Goal: Task Accomplishment & Management: Manage account settings

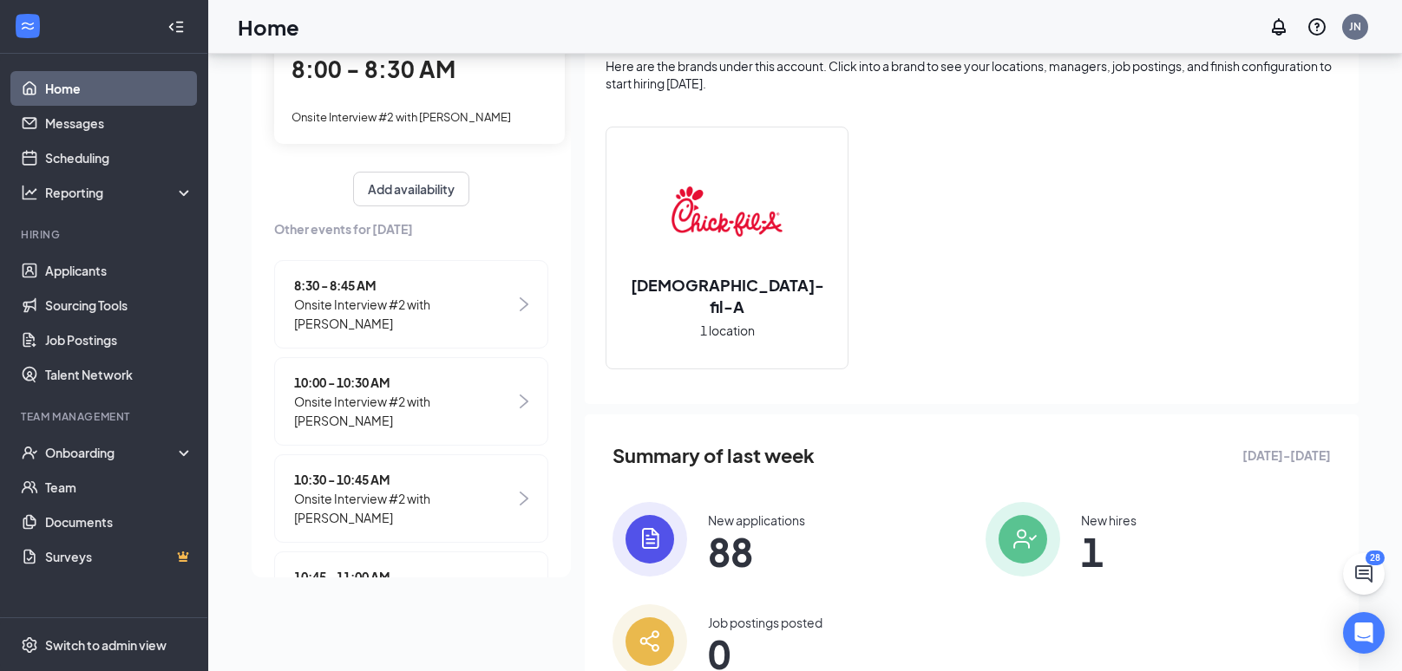
scroll to position [119, 0]
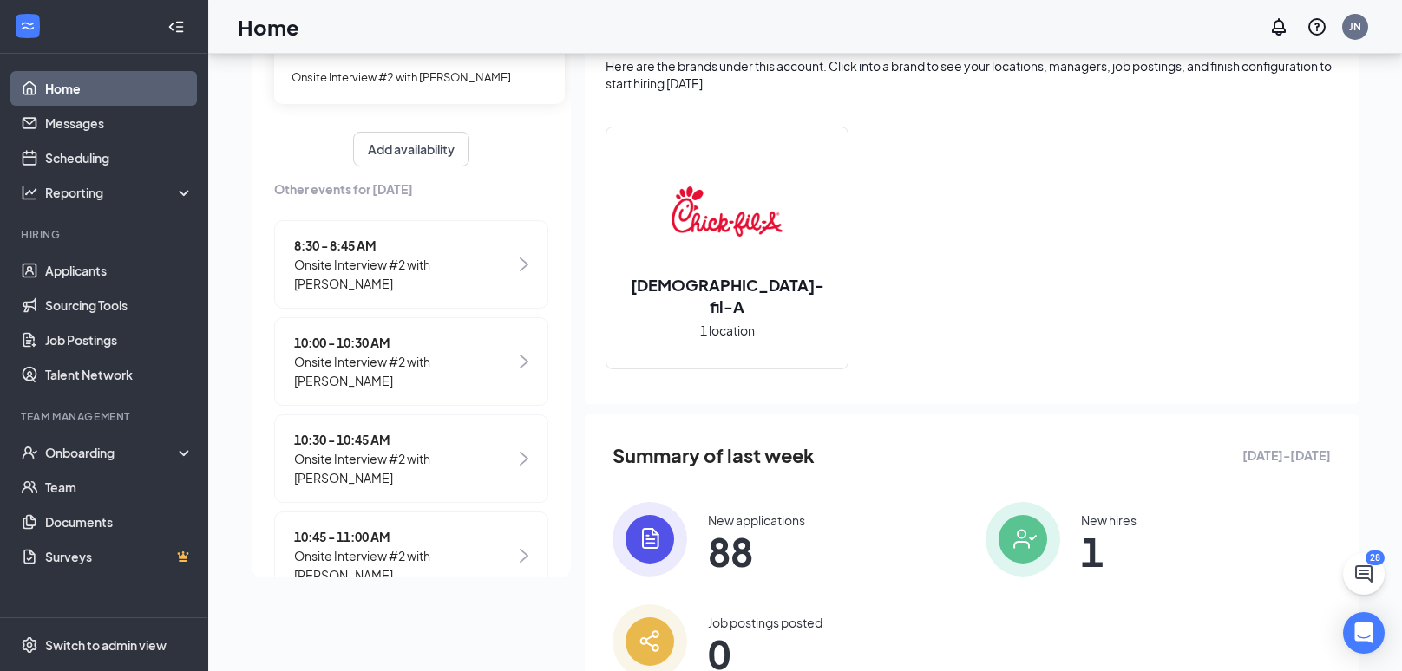
click at [354, 358] on span "Onsite Interview #2 with [PERSON_NAME]" at bounding box center [404, 371] width 221 height 38
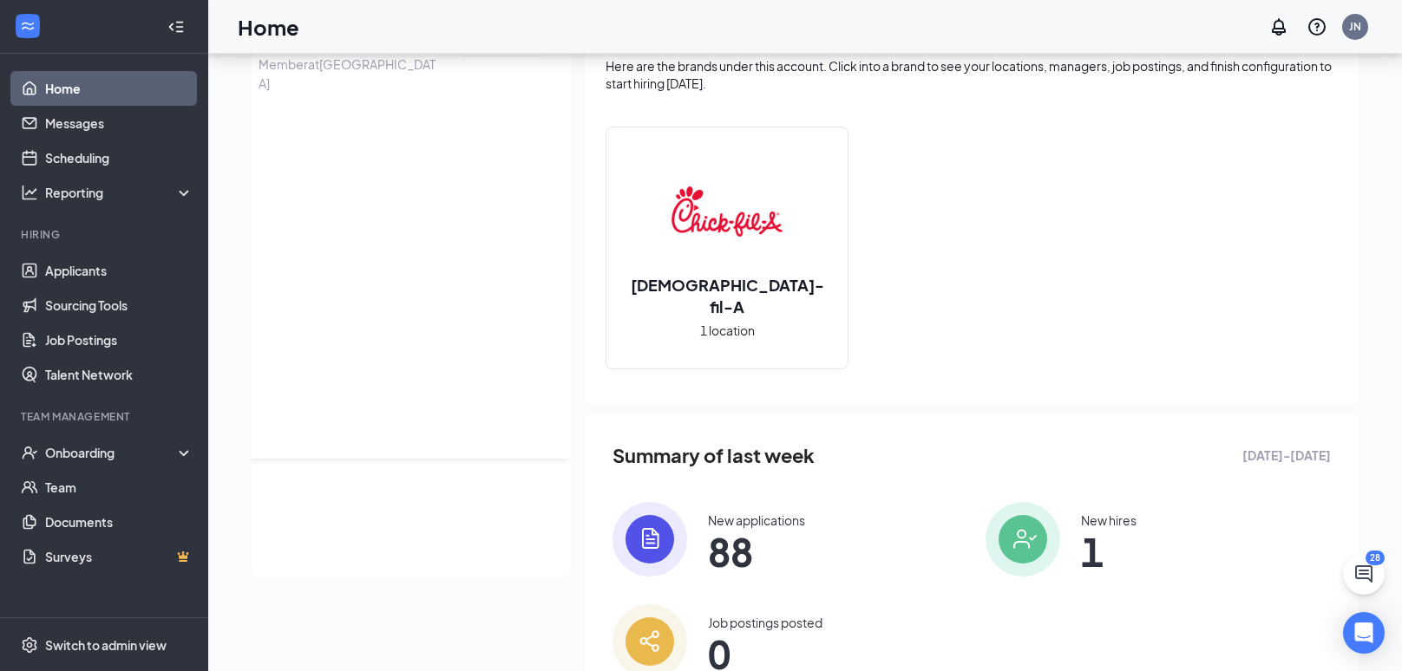
scroll to position [0, 0]
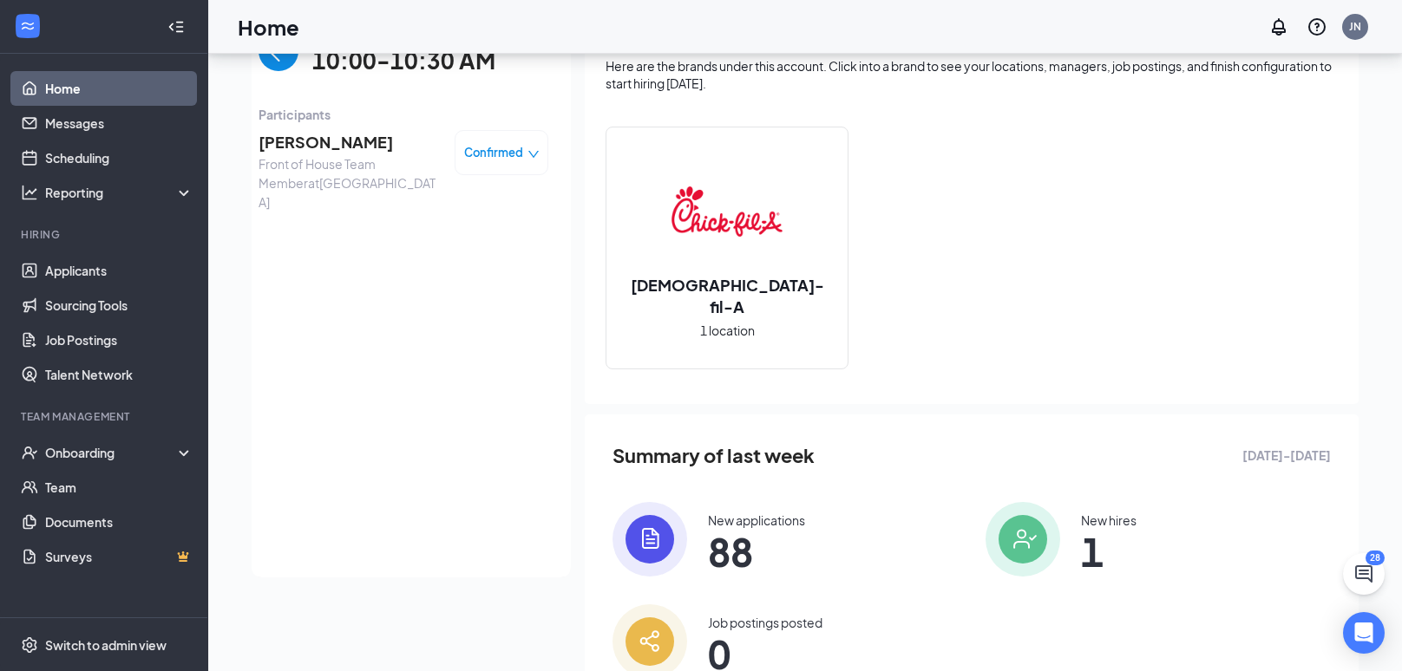
click at [326, 136] on span "[PERSON_NAME]" at bounding box center [349, 142] width 182 height 24
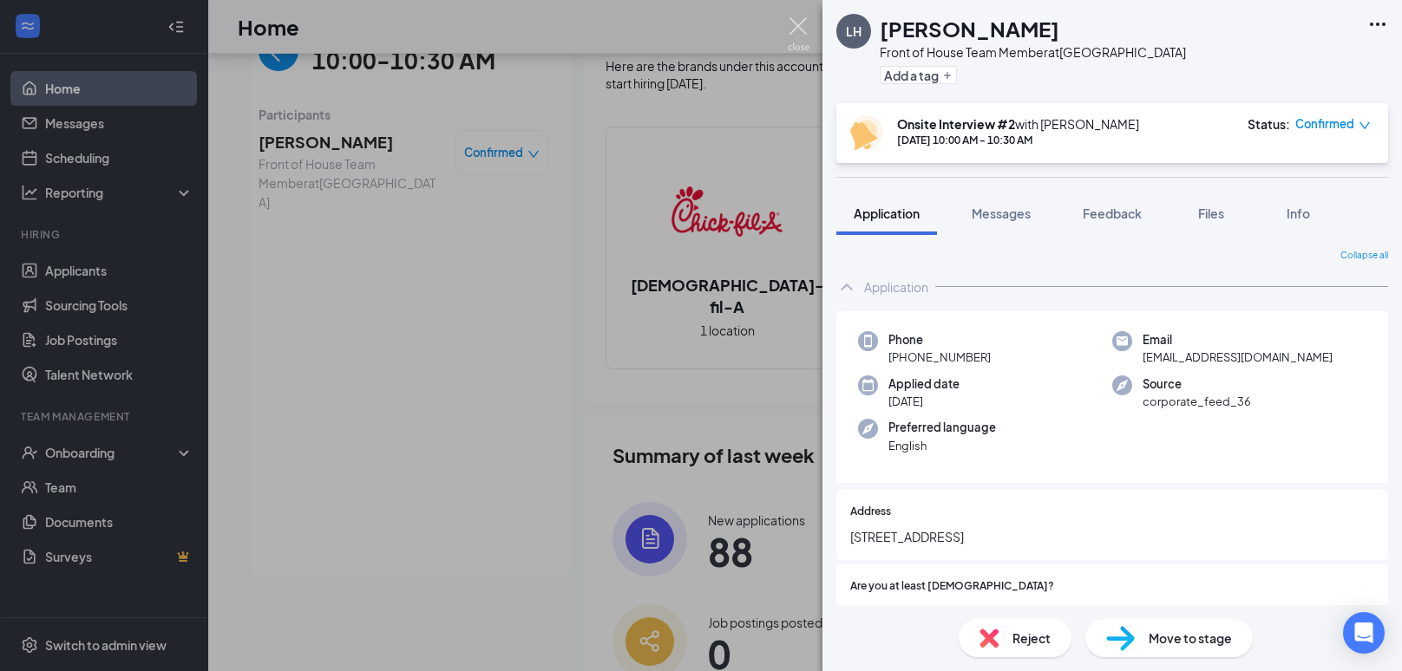
click at [802, 46] on img at bounding box center [799, 34] width 22 height 34
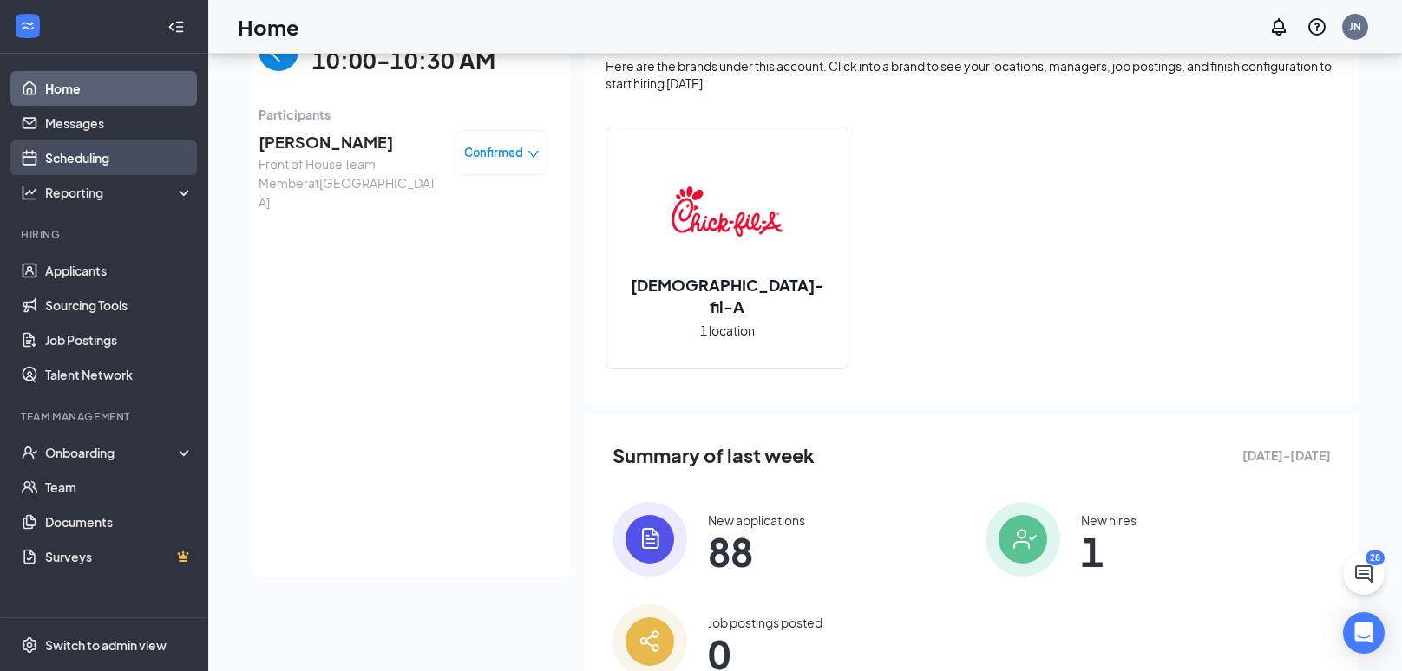
click at [49, 165] on link "Scheduling" at bounding box center [119, 158] width 148 height 35
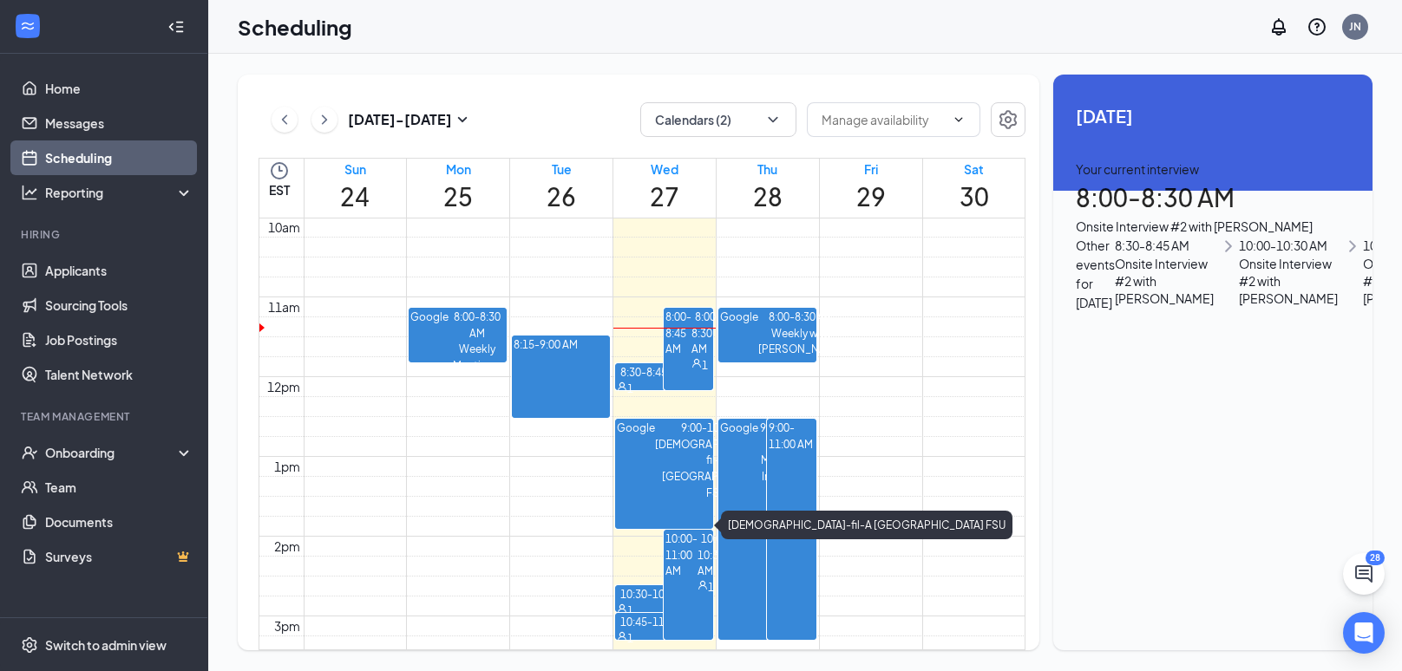
scroll to position [810, 0]
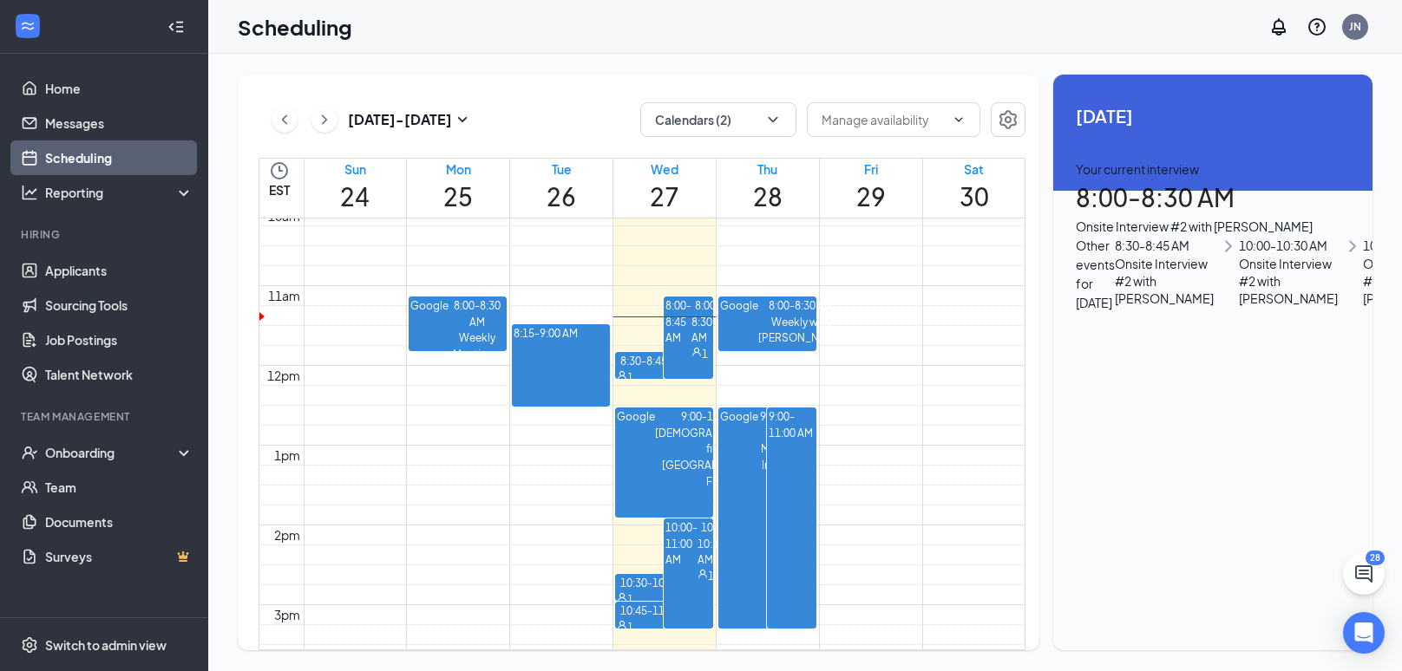
click at [1134, 175] on div "Your current interview 8:00 - 8:30 AM Onsite Interview #2 with [PERSON_NAME]" at bounding box center [1213, 198] width 274 height 76
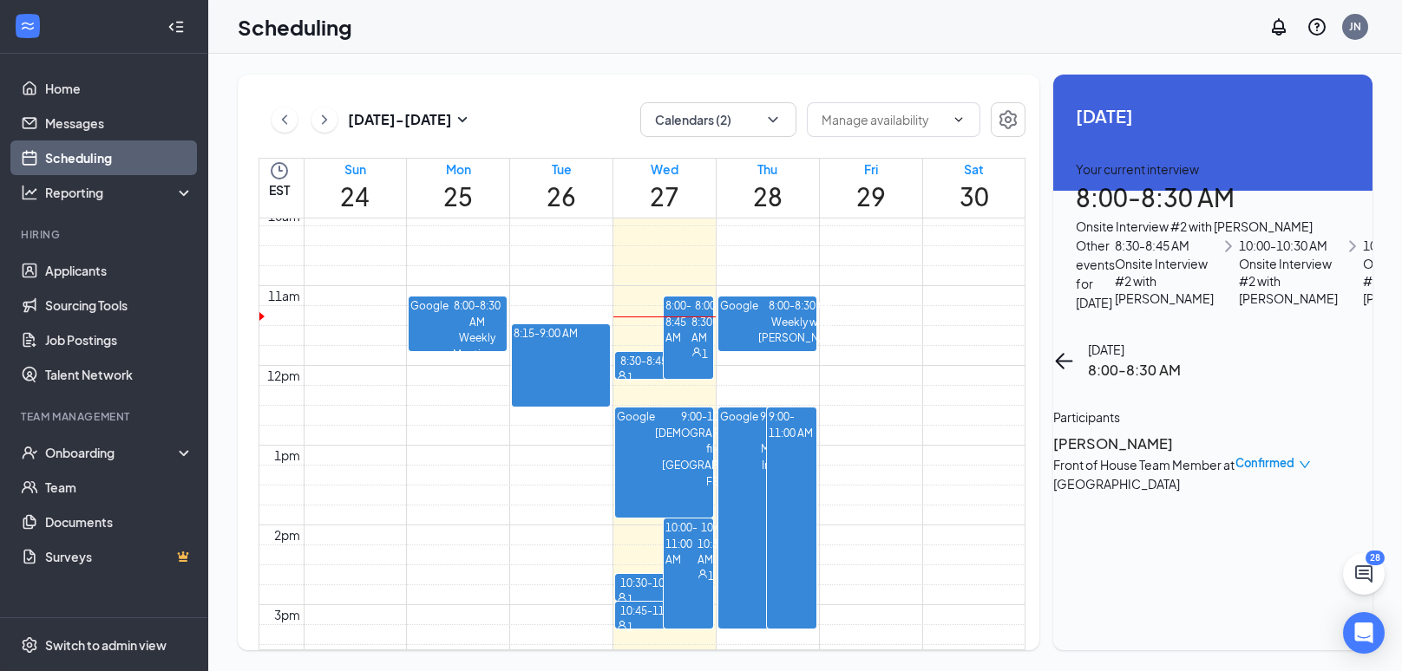
click at [1120, 433] on h3 "[PERSON_NAME]" at bounding box center [1144, 444] width 182 height 23
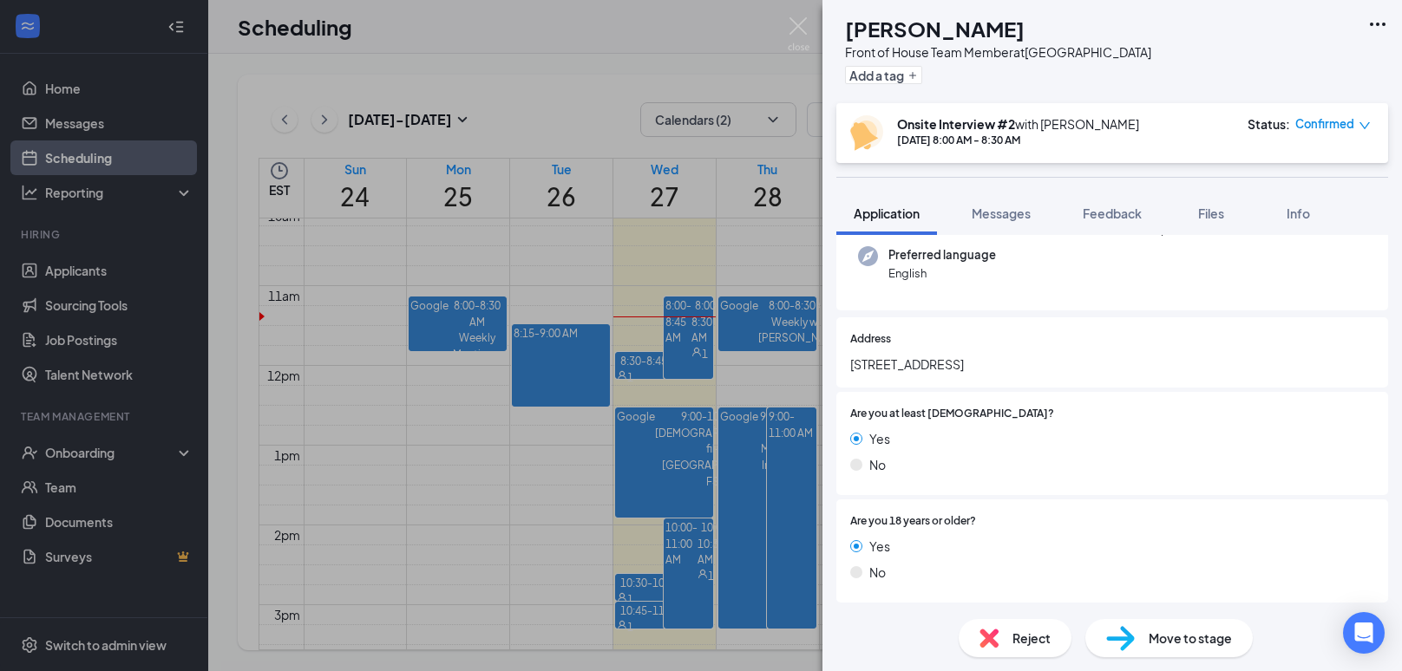
scroll to position [236, 0]
click at [1130, 208] on span "Feedback" at bounding box center [1111, 214] width 59 height 16
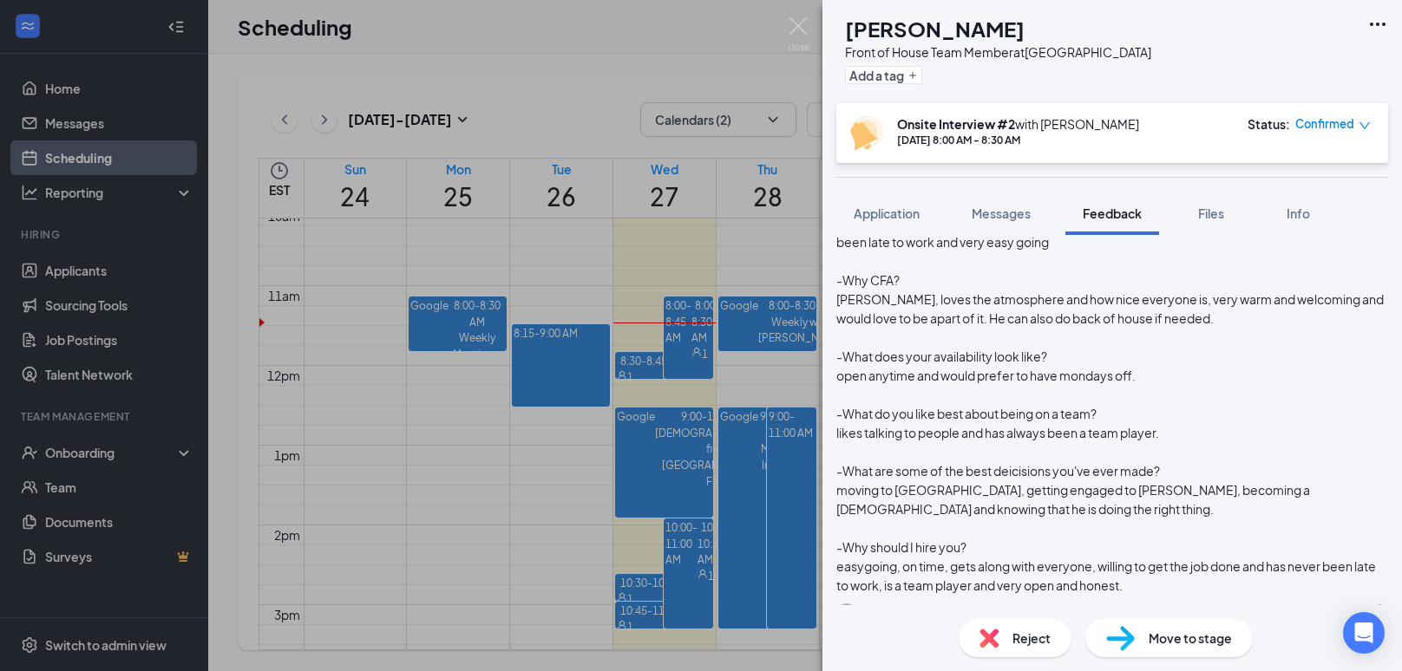
scroll to position [158, 0]
click at [790, 16] on div "BG [PERSON_NAME] Front of House Team Member at [GEOGRAPHIC_DATA] Add a tag Onsi…" at bounding box center [701, 335] width 1402 height 671
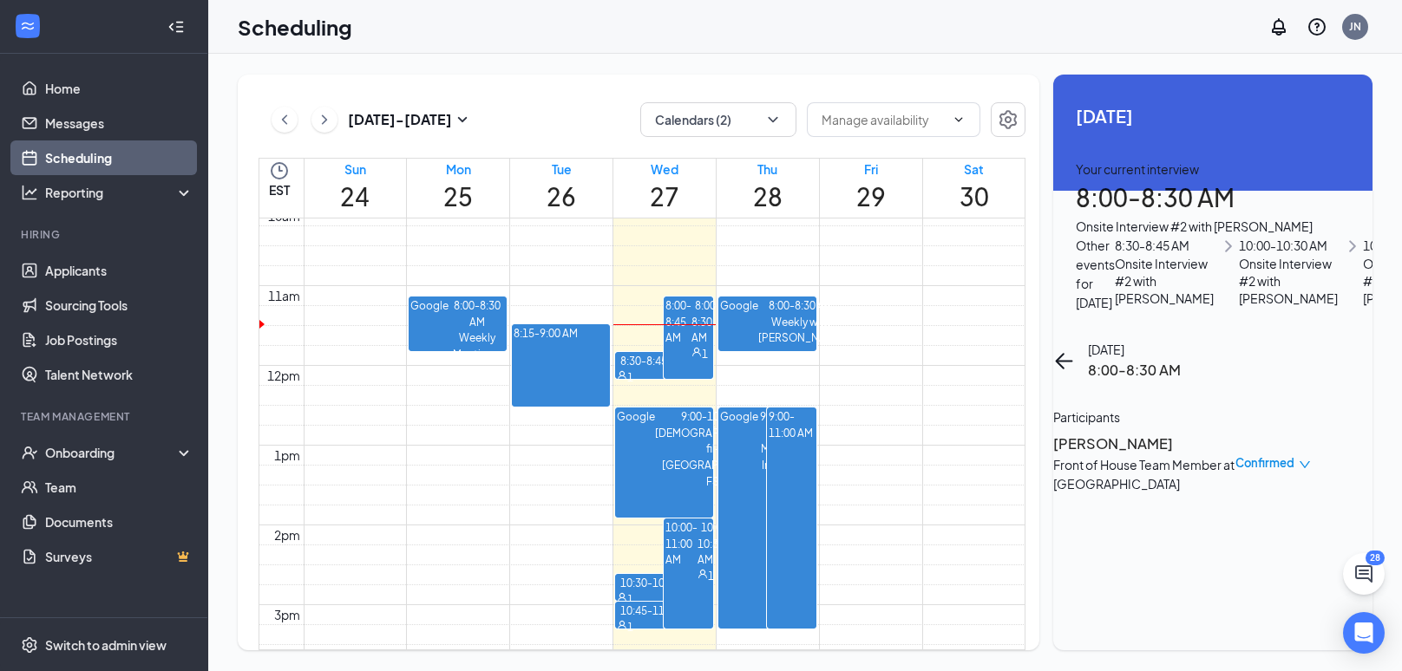
click at [794, 23] on div "Scheduling JN" at bounding box center [804, 27] width 1193 height 54
click at [1131, 433] on h3 "[PERSON_NAME]" at bounding box center [1144, 444] width 182 height 23
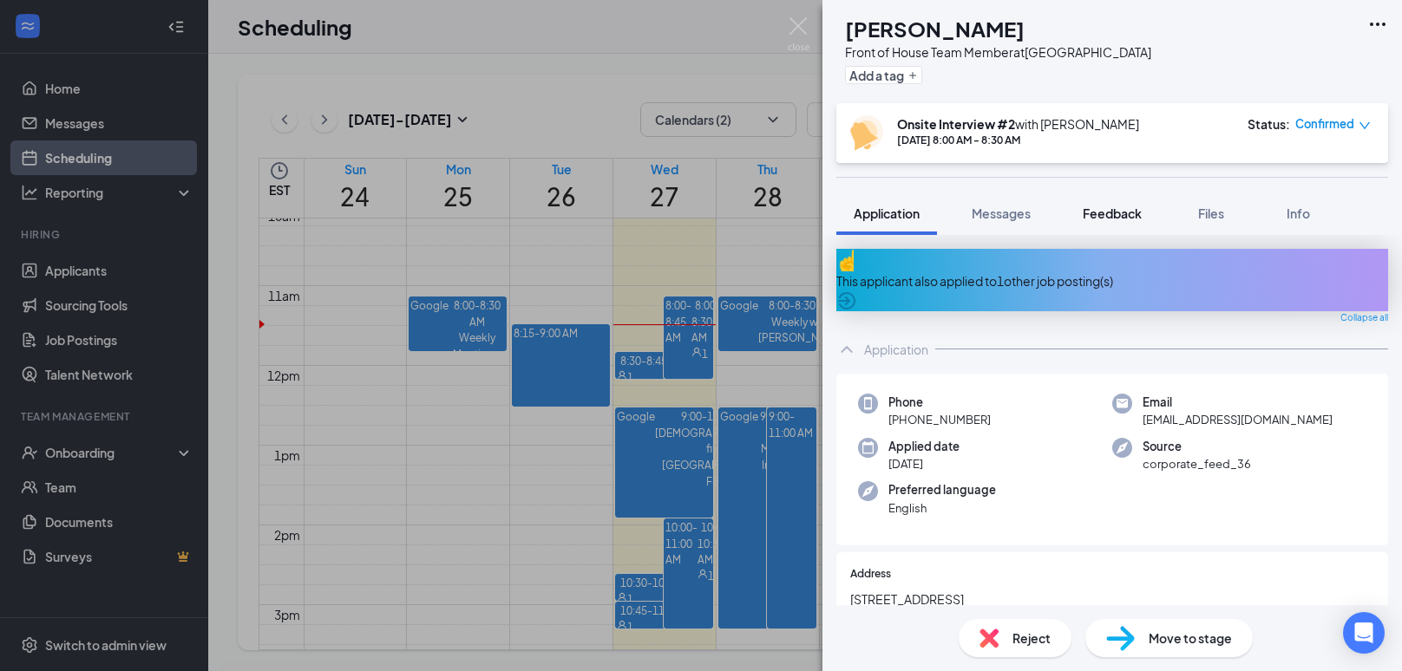
click at [1141, 226] on button "Feedback" at bounding box center [1112, 213] width 94 height 43
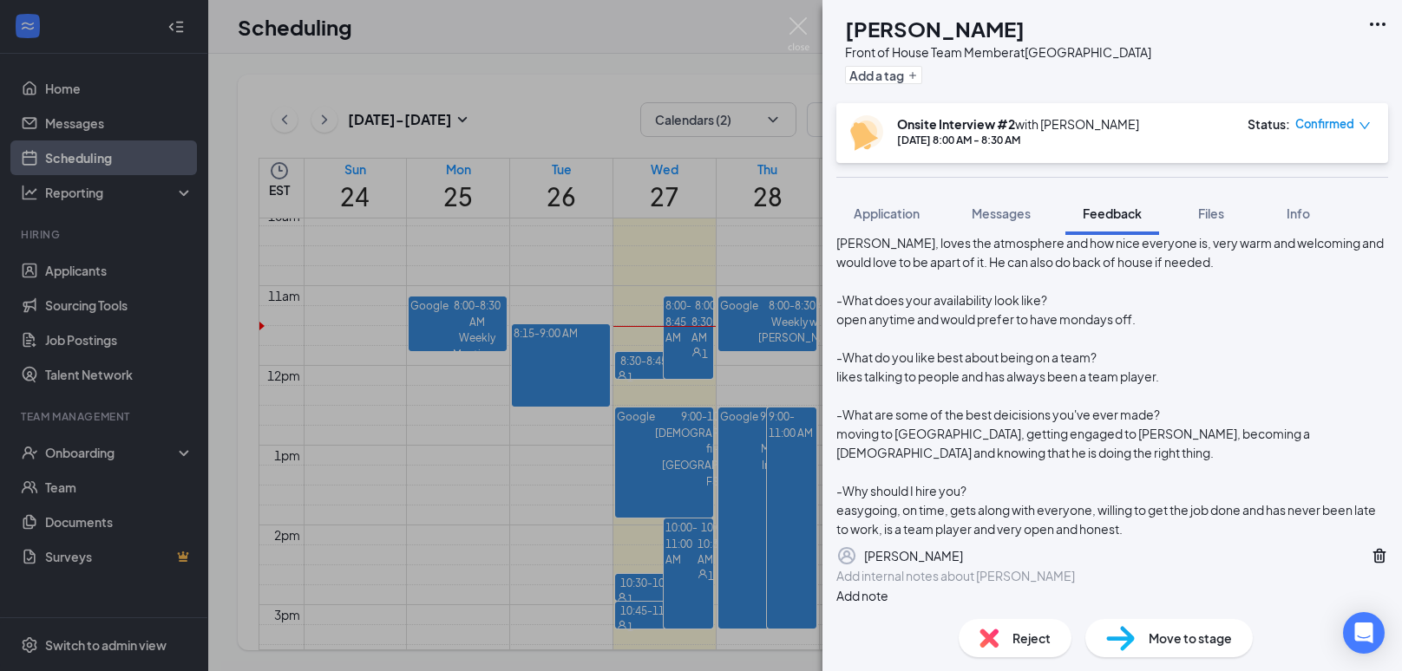
scroll to position [230, 0]
click at [802, 21] on img at bounding box center [799, 34] width 22 height 34
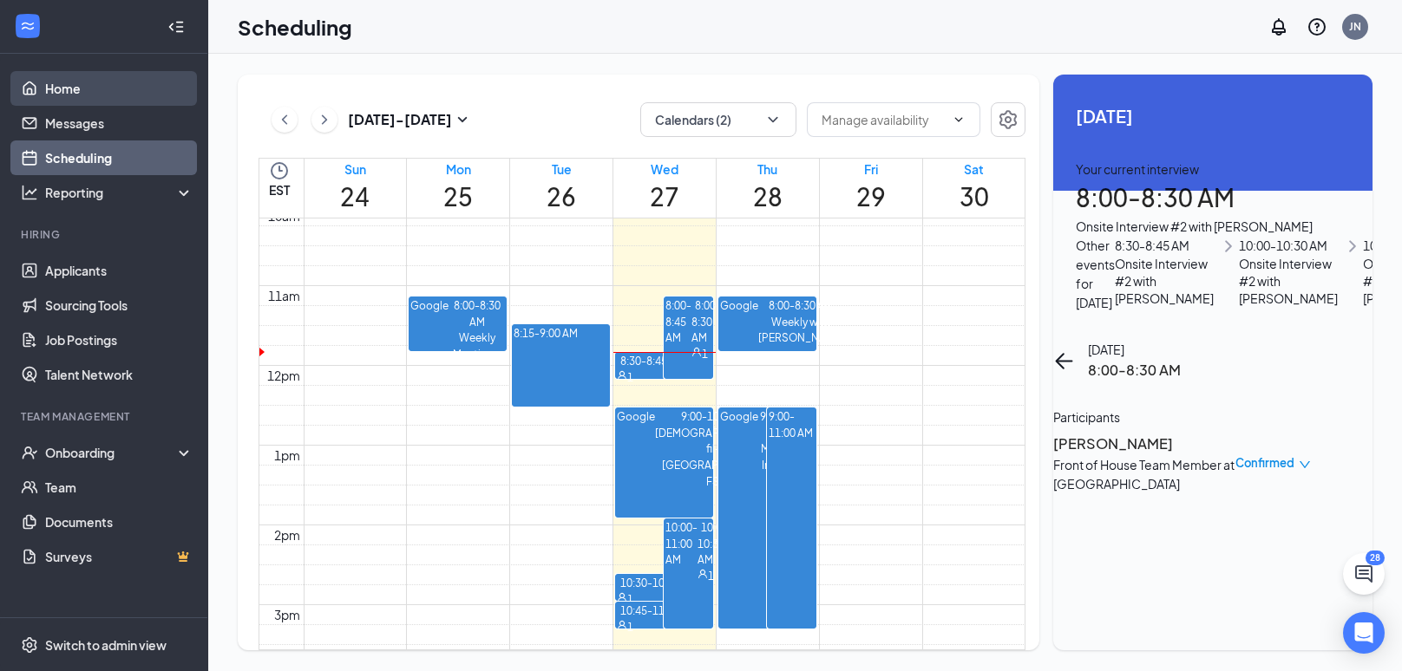
click at [88, 92] on link "Home" at bounding box center [119, 88] width 148 height 35
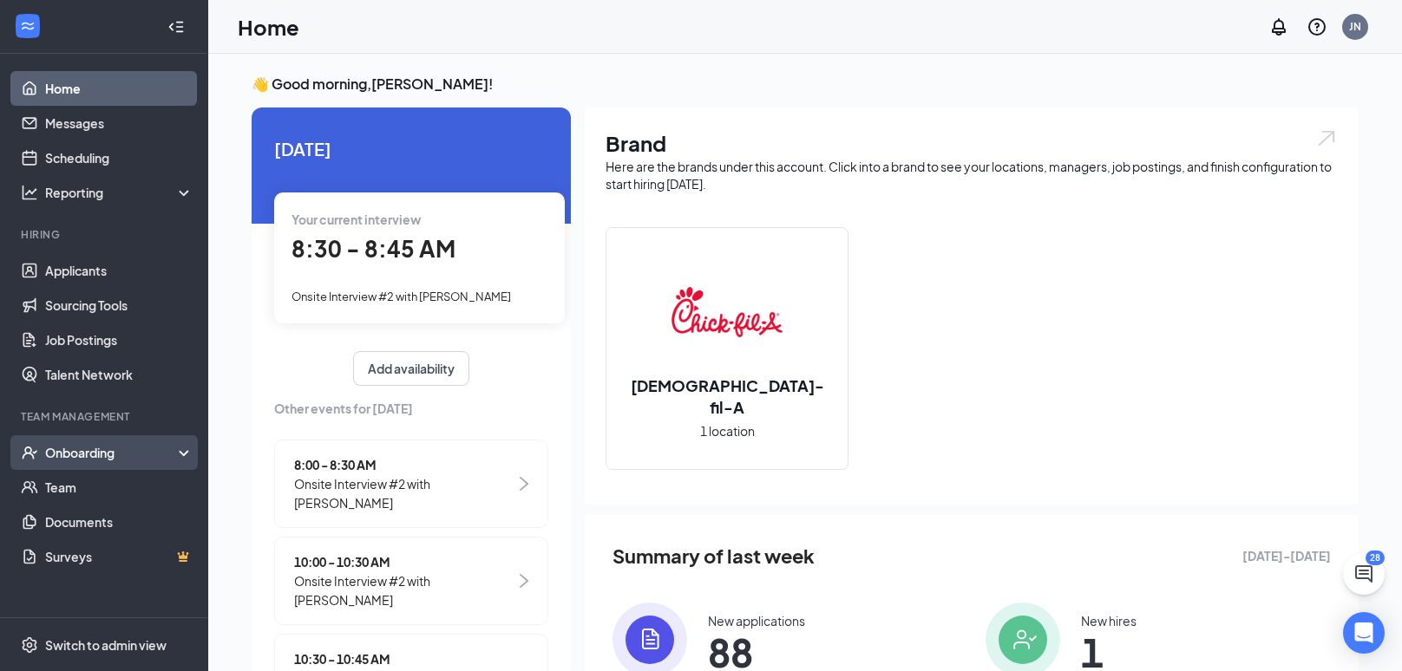
click at [112, 464] on div "Onboarding" at bounding box center [104, 452] width 208 height 35
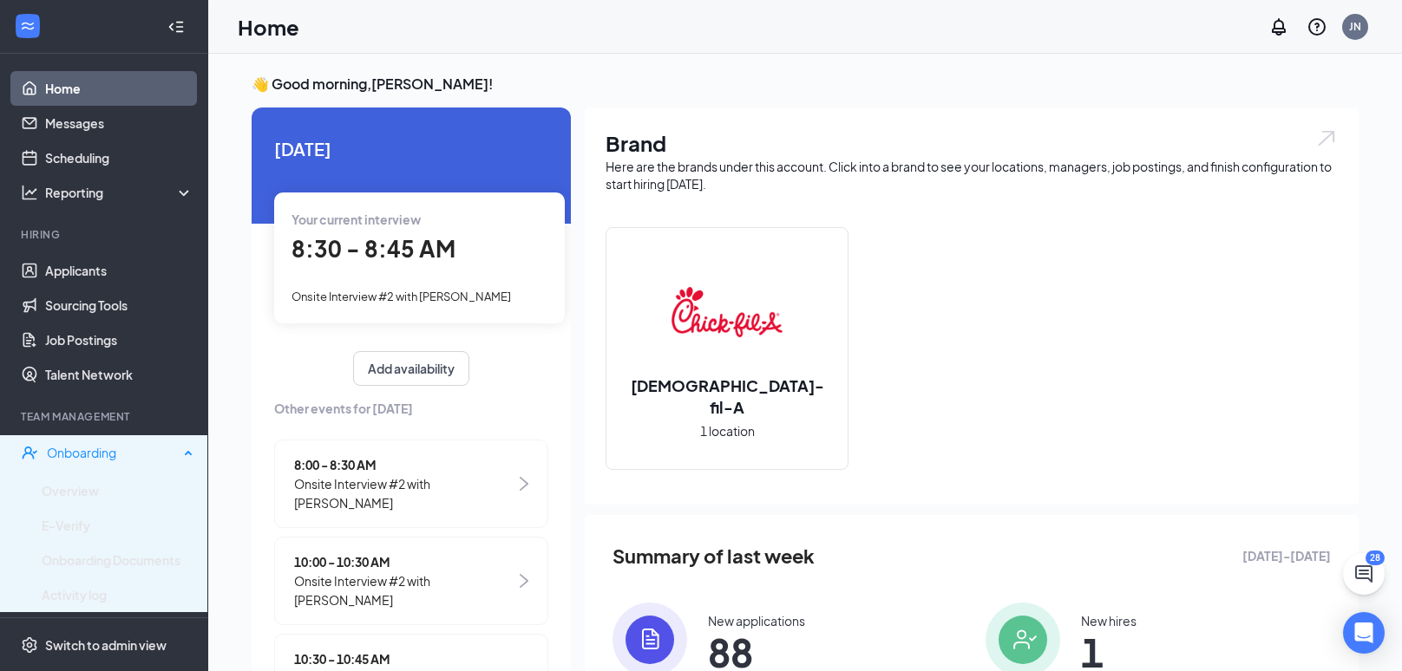
click at [166, 466] on div "Onboarding" at bounding box center [104, 452] width 208 height 35
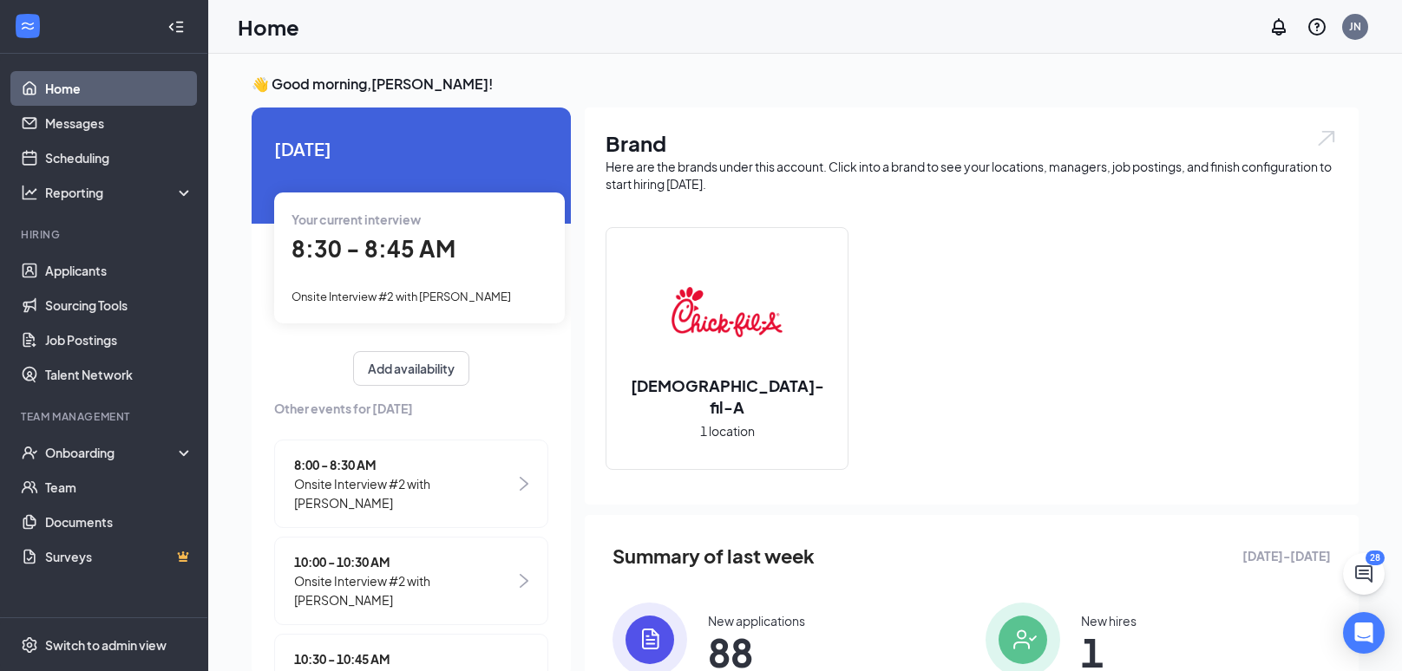
click at [446, 280] on div "Your current interview 8:30 - 8:45 AM Onsite Interview #2 with [PERSON_NAME]" at bounding box center [419, 258] width 291 height 130
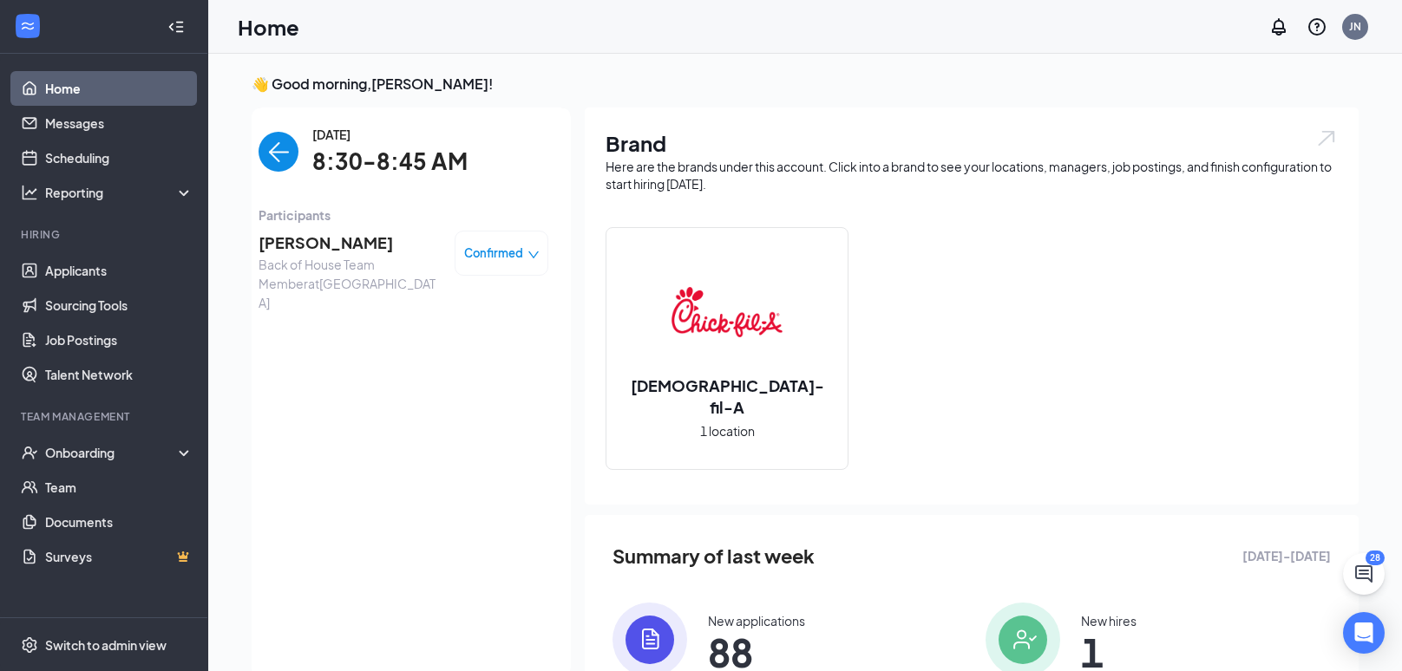
scroll to position [6, 0]
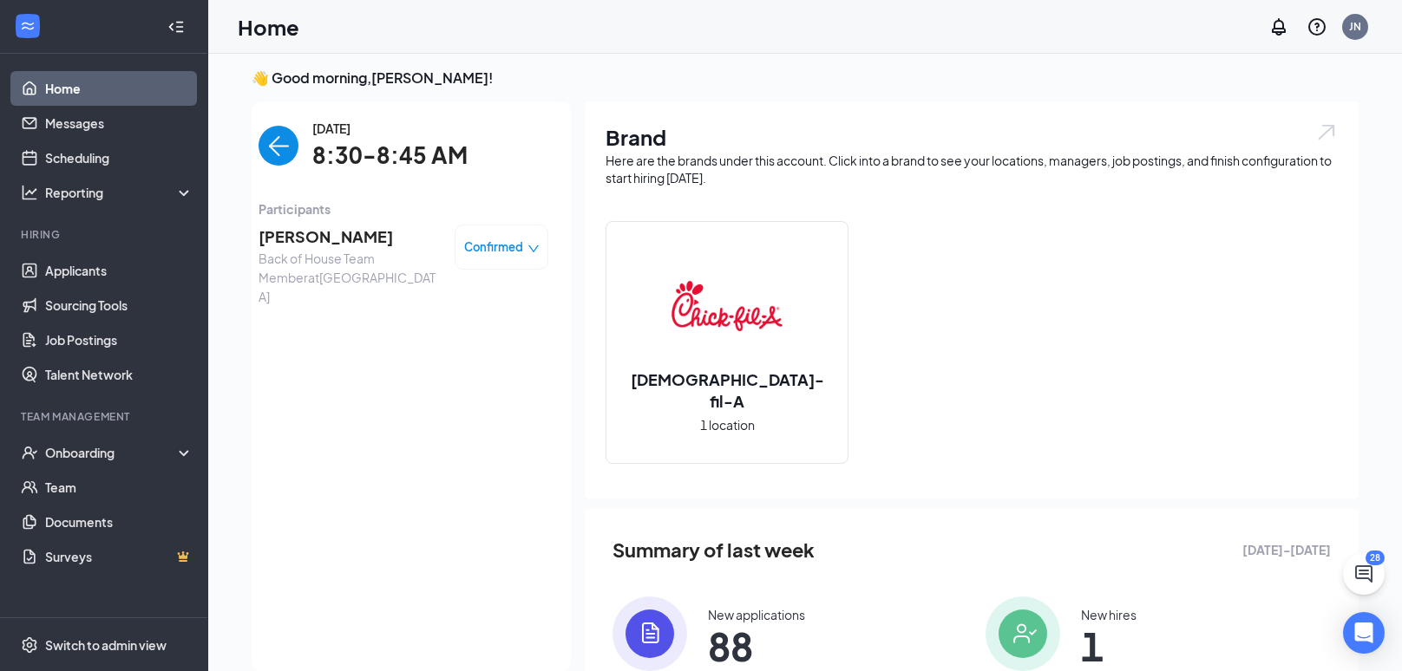
click at [315, 239] on span "[PERSON_NAME]" at bounding box center [349, 237] width 182 height 24
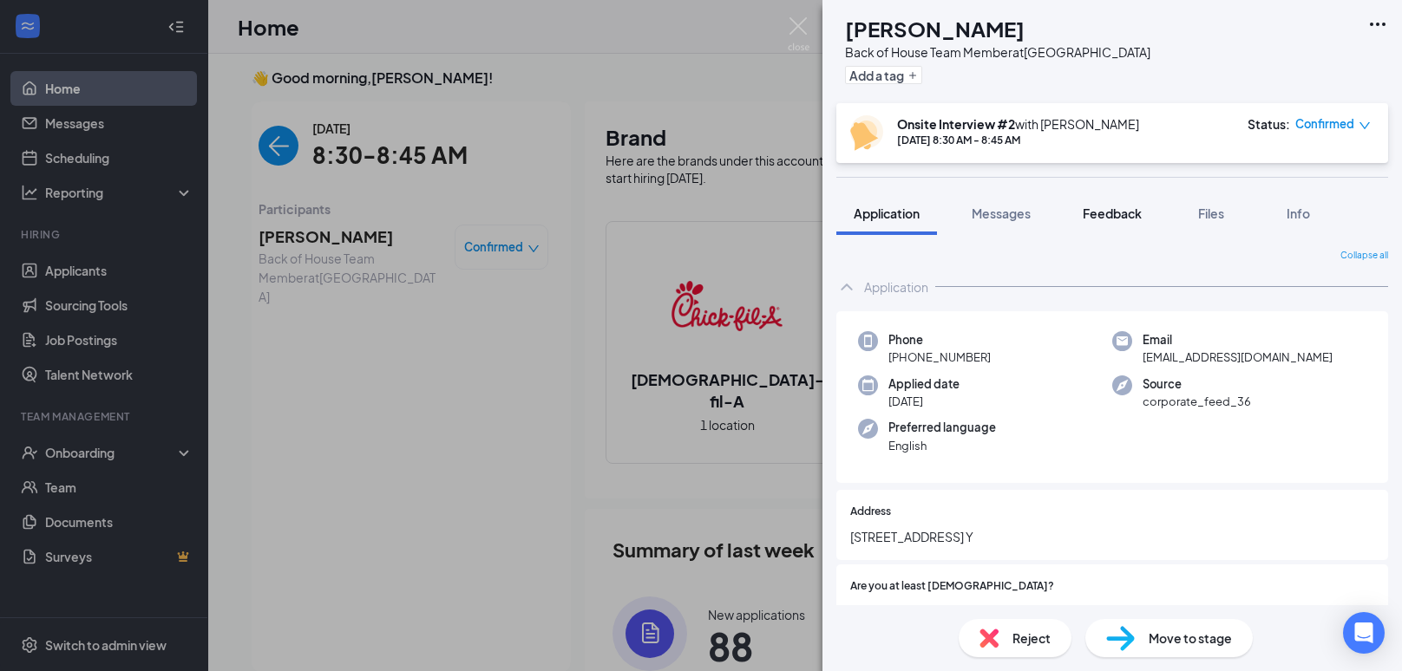
click at [1085, 211] on span "Feedback" at bounding box center [1111, 214] width 59 height 16
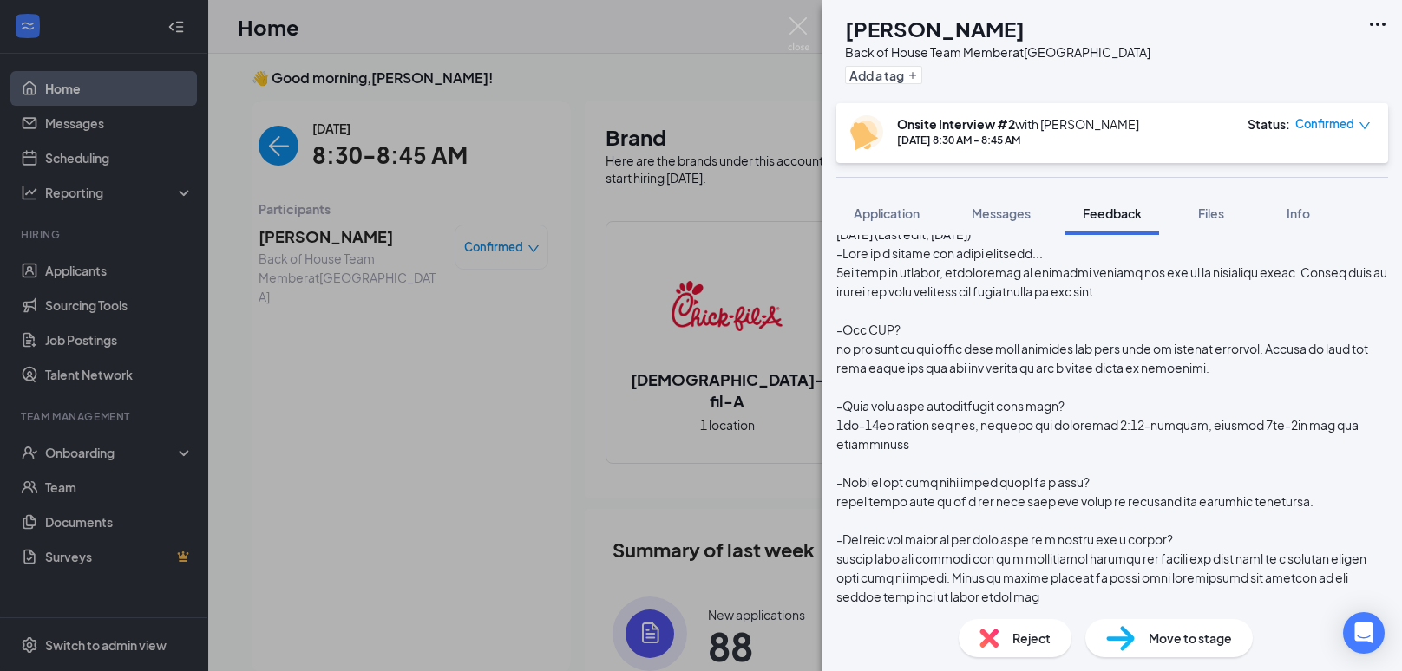
scroll to position [106, 0]
click at [88, 149] on div "AB [PERSON_NAME] Back of House Team Member at [GEOGRAPHIC_DATA] Add a tag Onsit…" at bounding box center [701, 335] width 1402 height 671
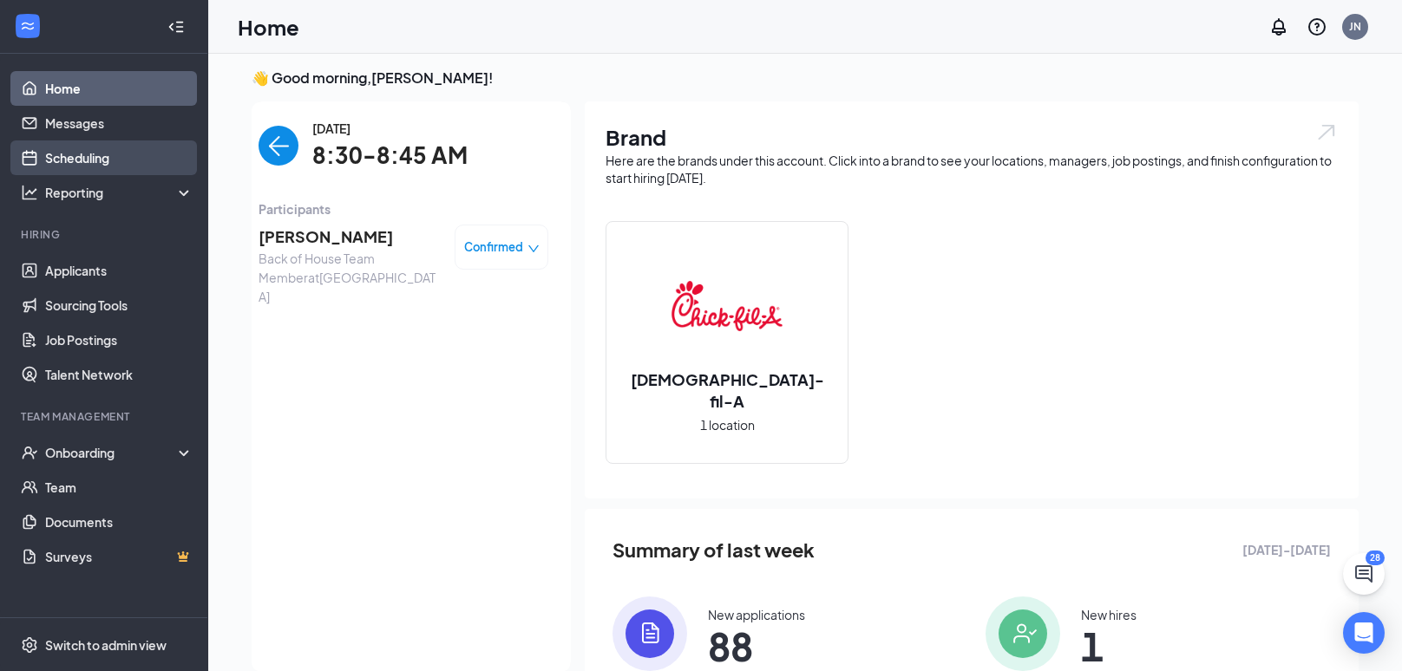
click at [85, 156] on link "Scheduling" at bounding box center [119, 158] width 148 height 35
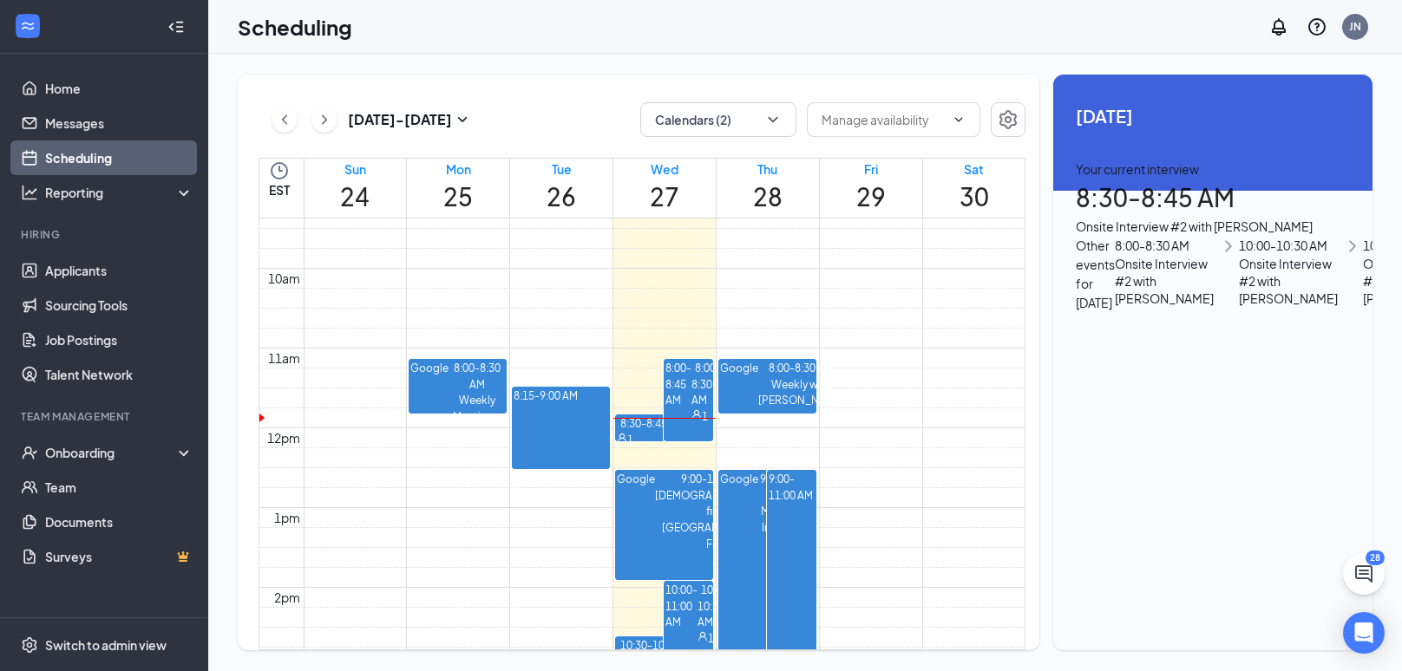
scroll to position [727, 0]
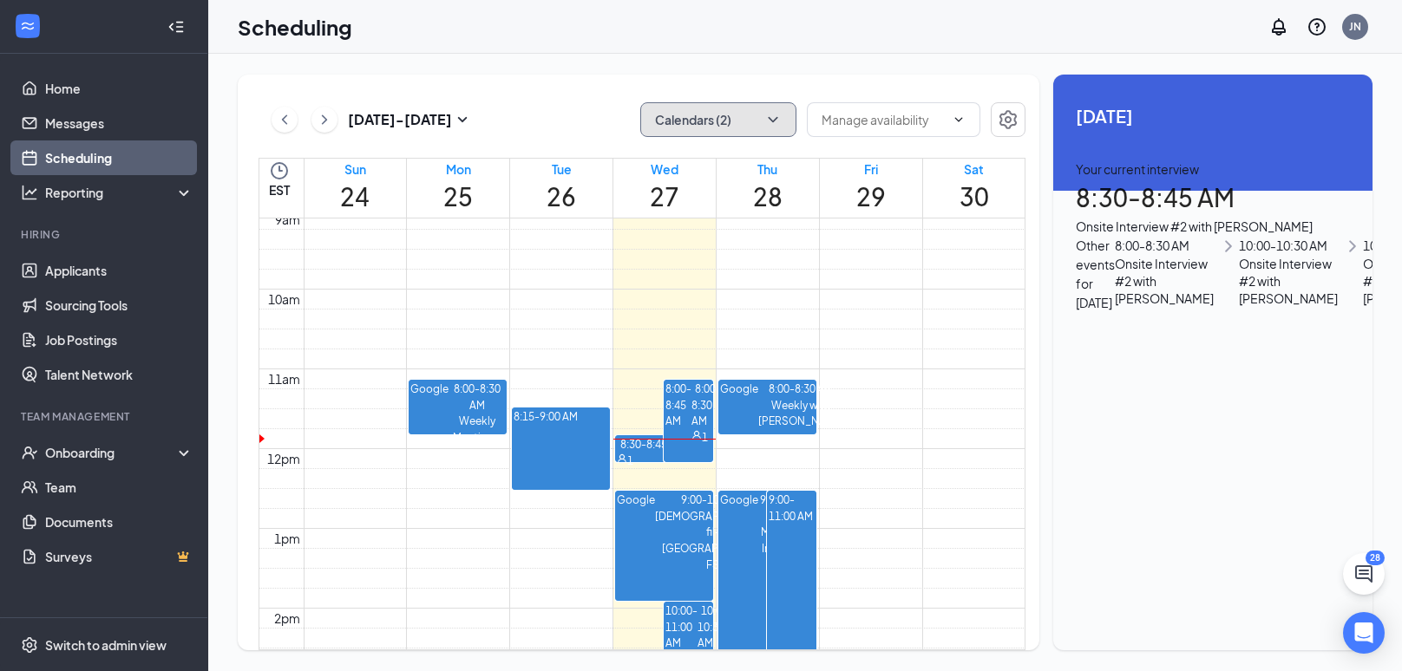
click at [767, 120] on icon "ChevronDown" at bounding box center [772, 119] width 17 height 17
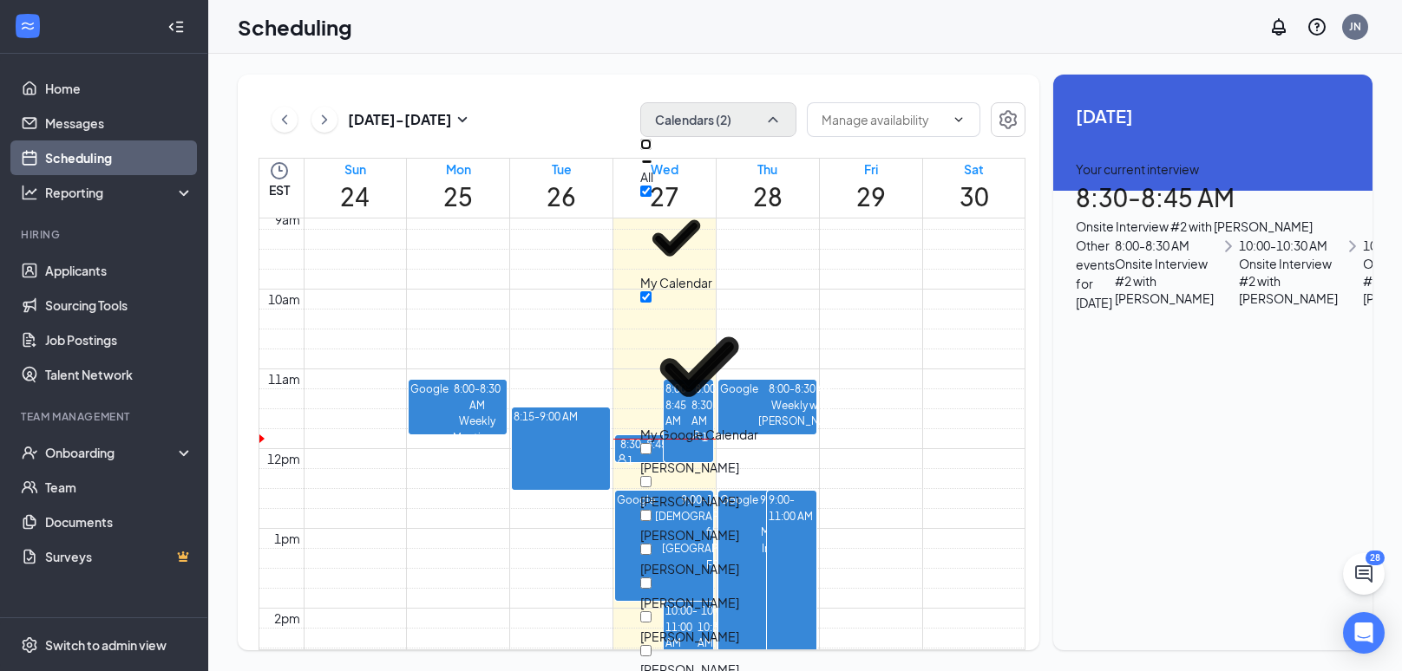
click at [651, 150] on input "All" at bounding box center [645, 144] width 11 height 11
checkbox input "true"
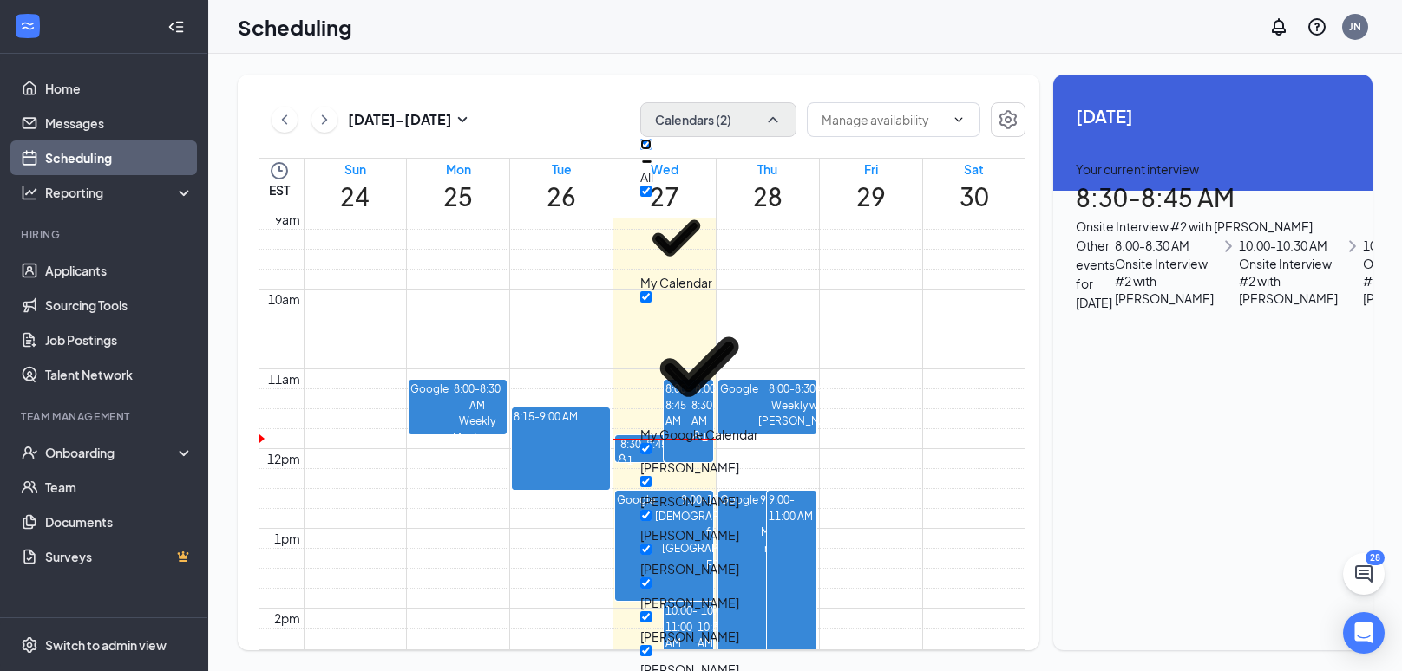
checkbox input "true"
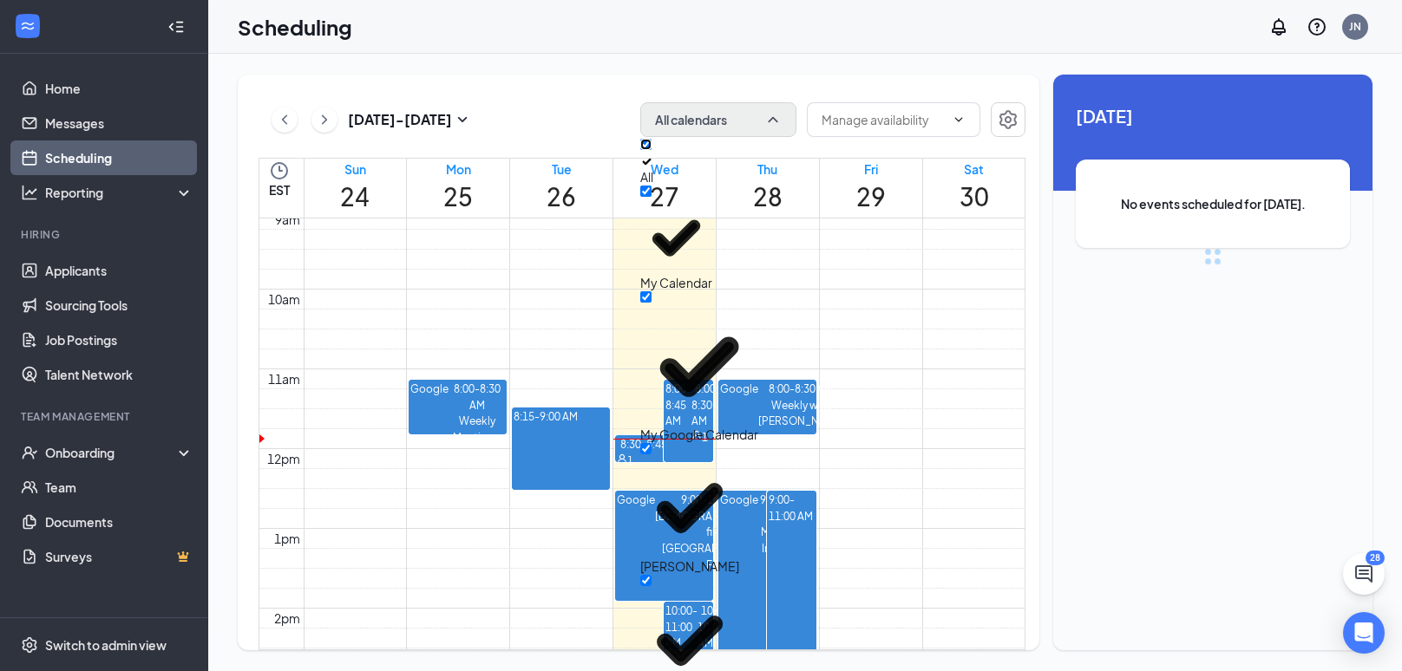
click at [651, 150] on input "All" at bounding box center [645, 144] width 11 height 11
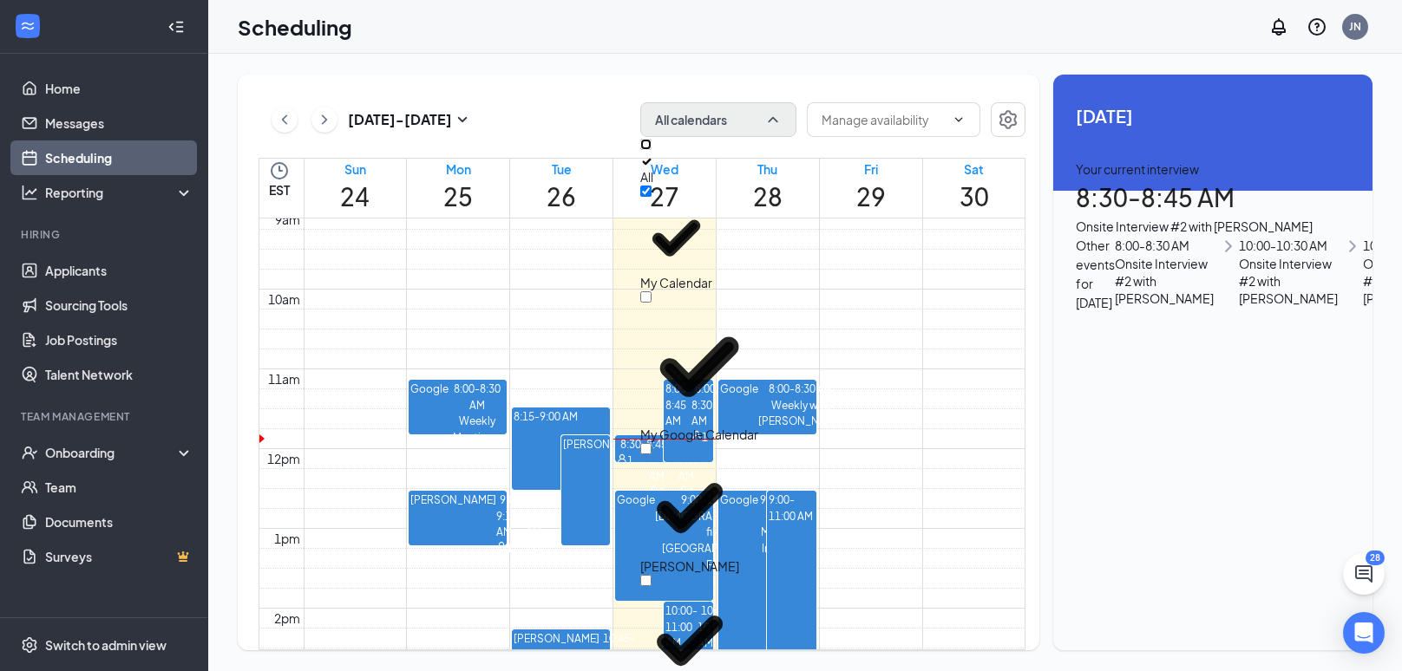
checkbox input "false"
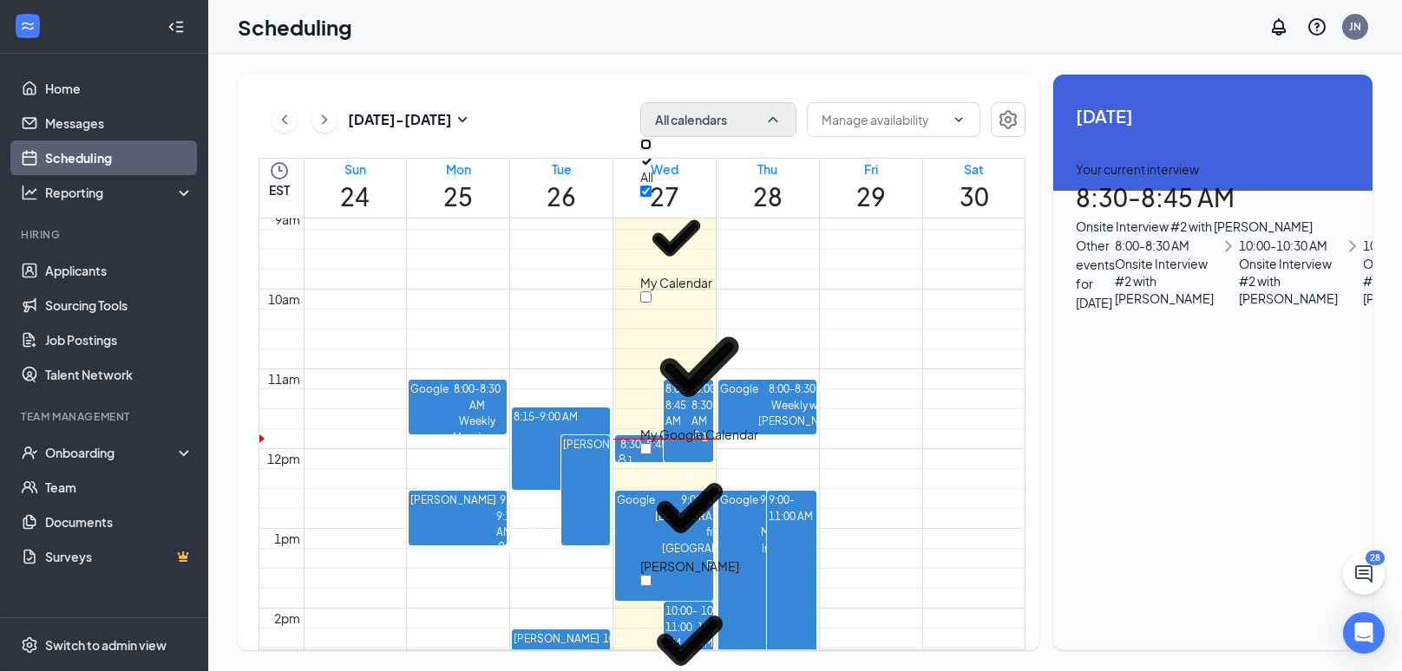
checkbox input "false"
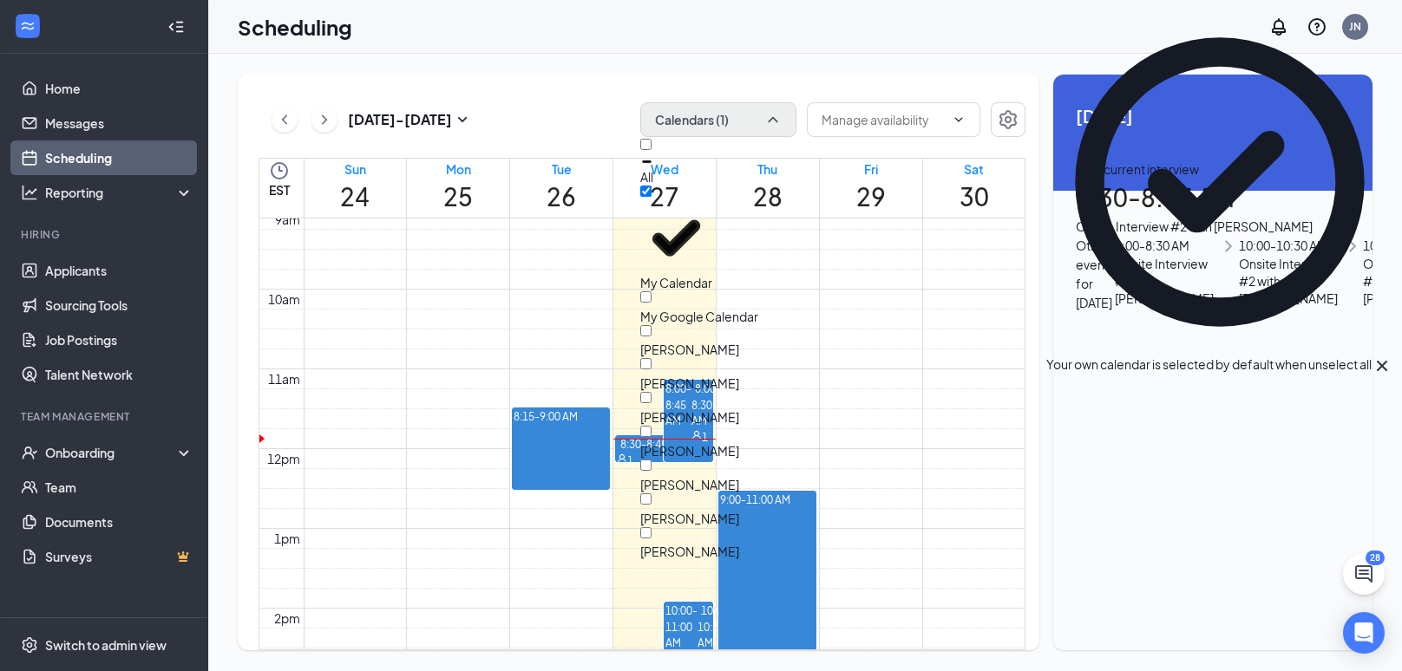
click at [724, 72] on div "[DATE] - [DATE] Calendars (1) EST Sun 24 Mon 25 Tue 26 Wed 27 Thu 28 Fri 29 Sat…" at bounding box center [804, 363] width 1193 height 618
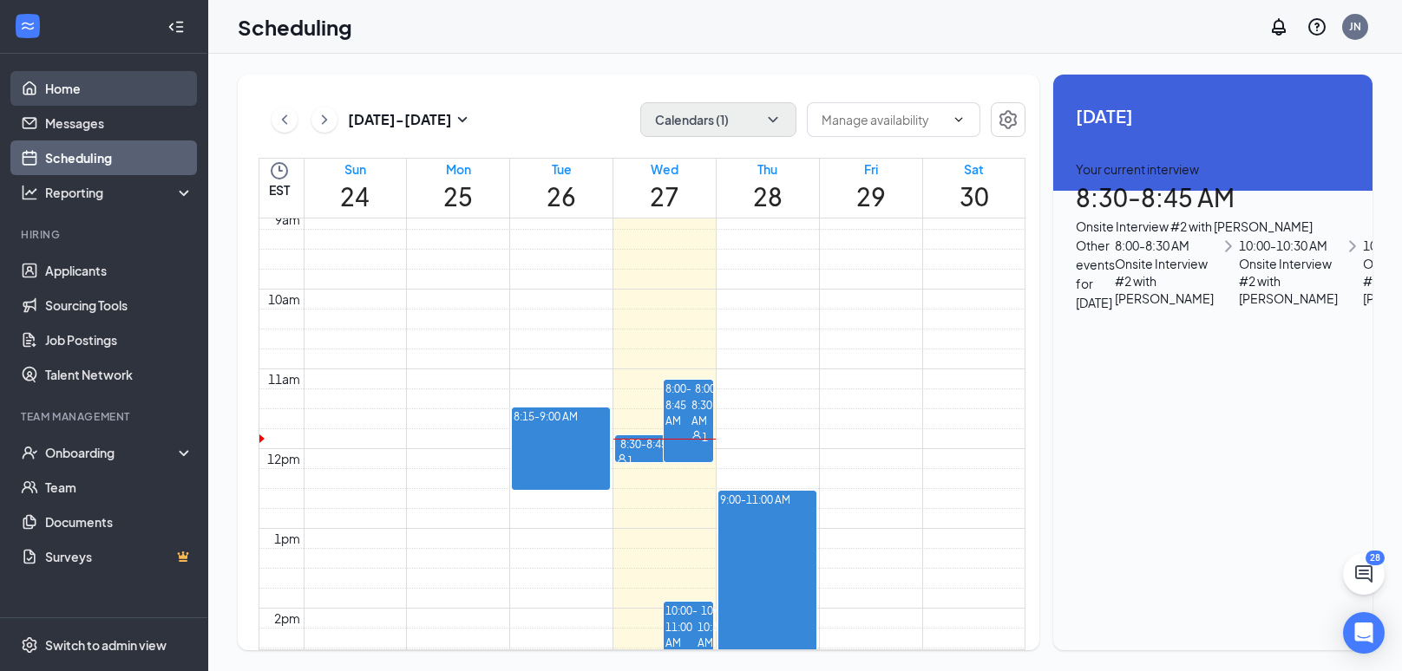
click at [117, 96] on link "Home" at bounding box center [119, 88] width 148 height 35
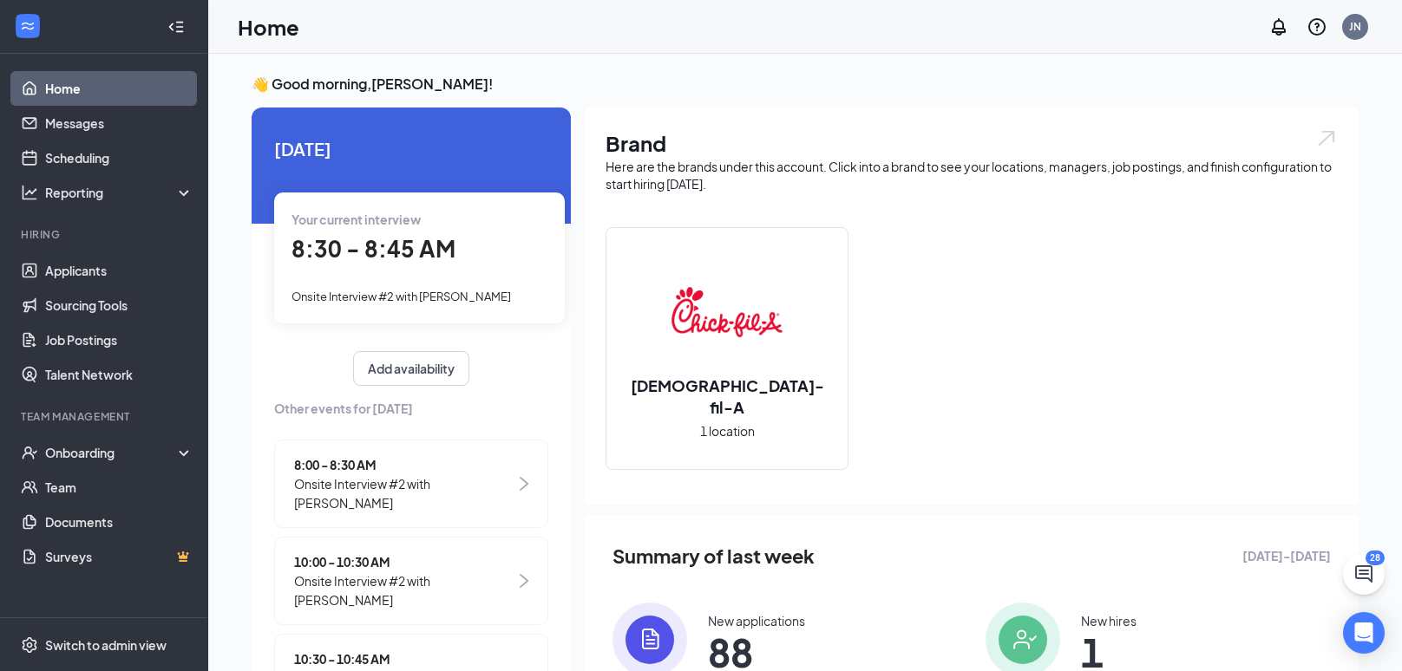
click at [441, 241] on span "8:30 - 8:45 AM" at bounding box center [373, 248] width 164 height 29
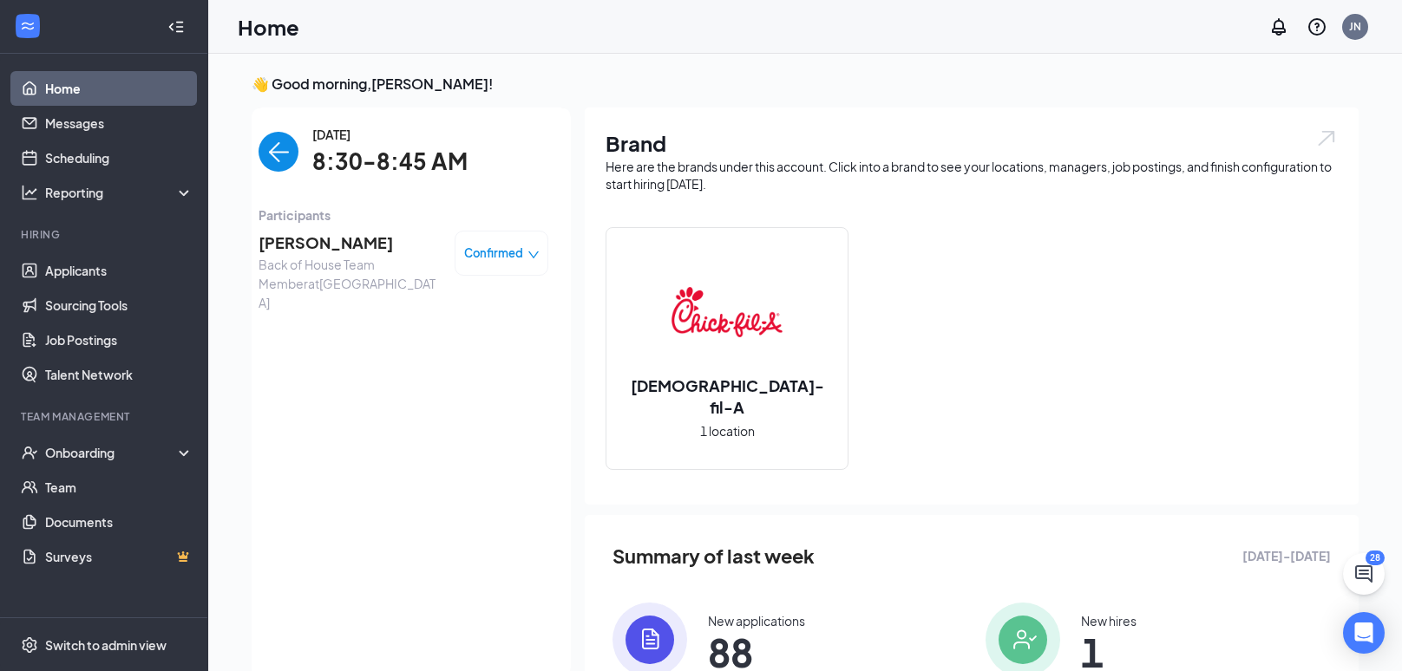
scroll to position [6, 0]
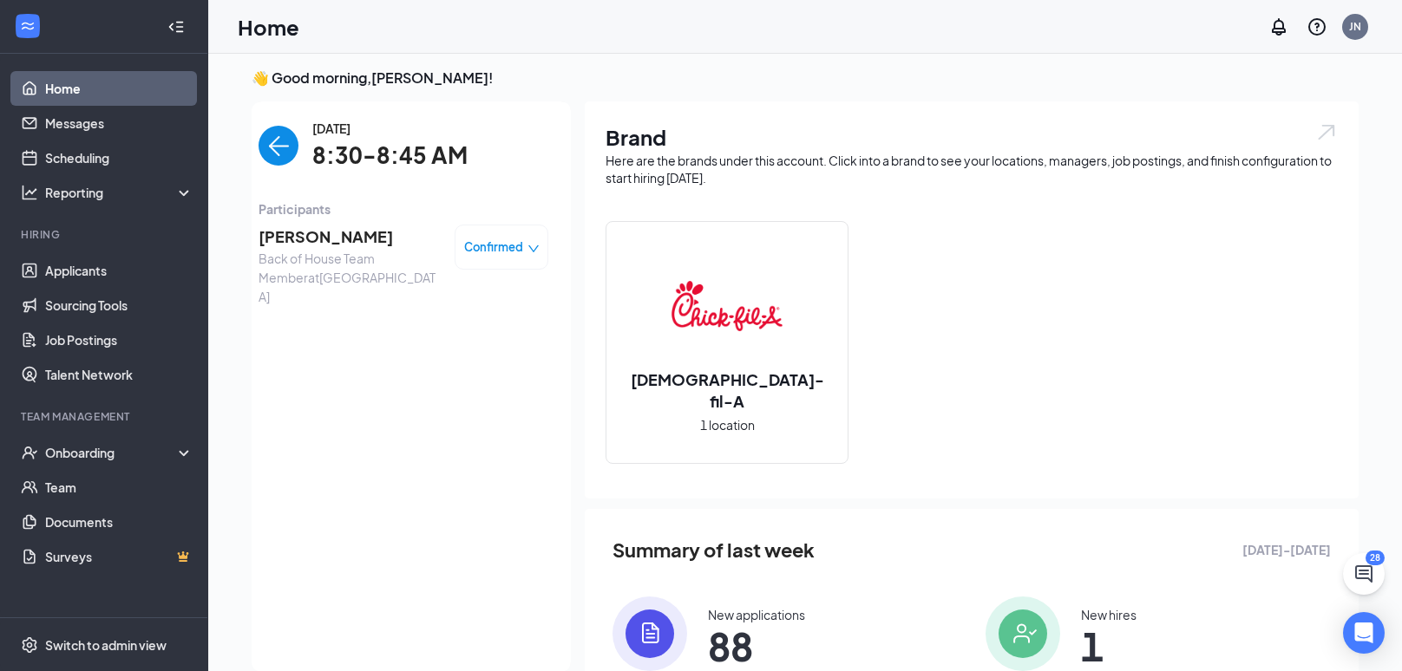
click at [322, 230] on span "[PERSON_NAME]" at bounding box center [349, 237] width 182 height 24
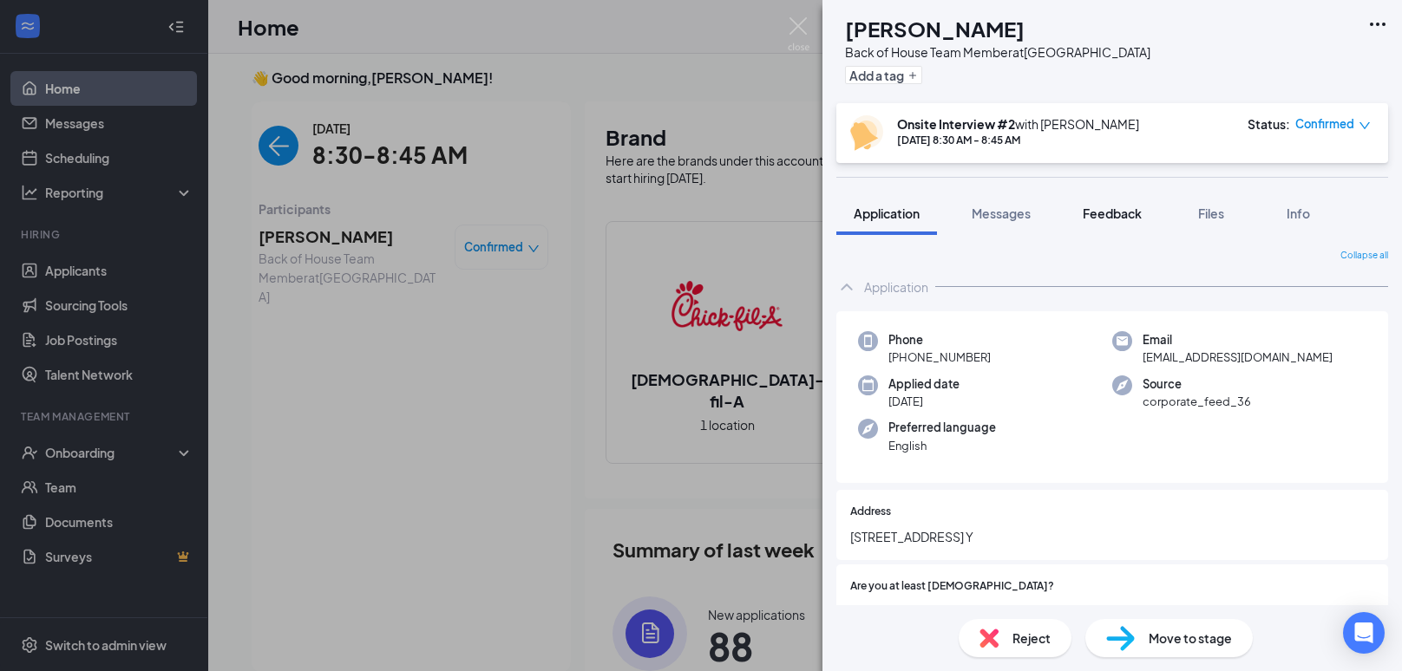
click at [1058, 203] on div "Application Messages Feedback Files Info" at bounding box center [1112, 213] width 552 height 43
click at [1110, 206] on span "Feedback" at bounding box center [1111, 214] width 59 height 16
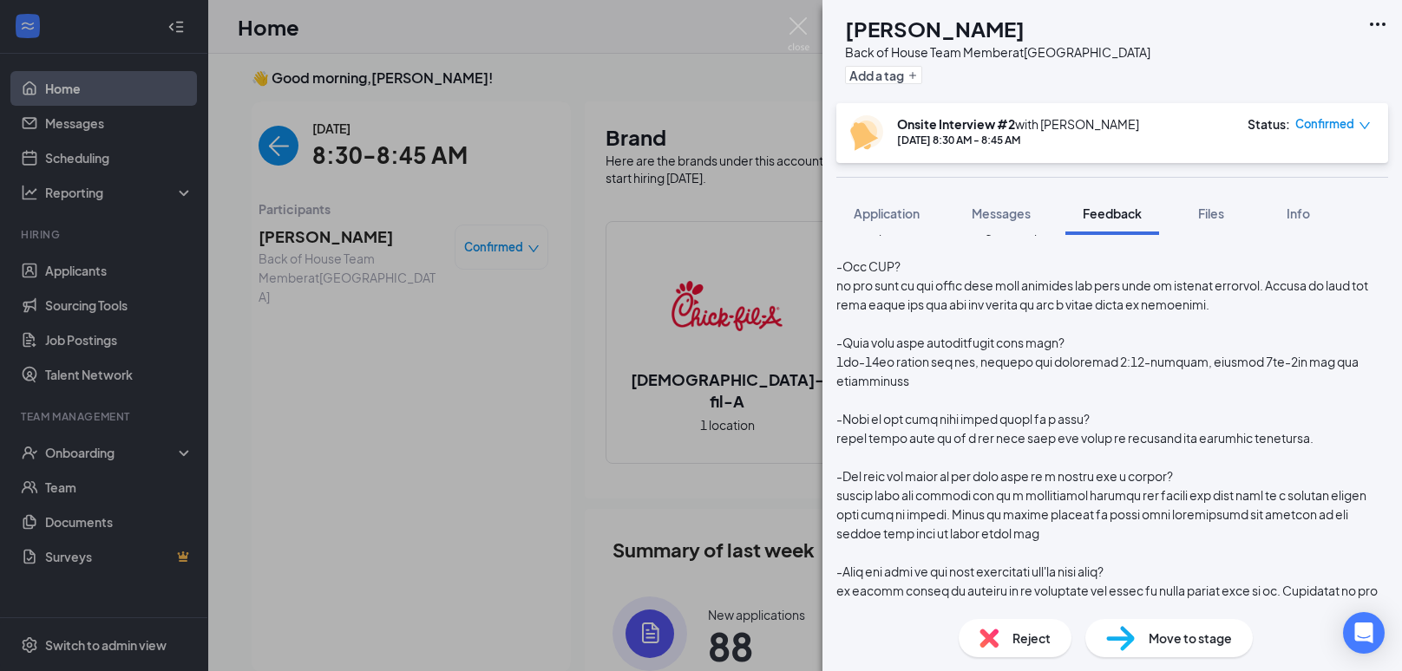
scroll to position [167, 0]
click at [899, 197] on button "Application" at bounding box center [886, 213] width 101 height 43
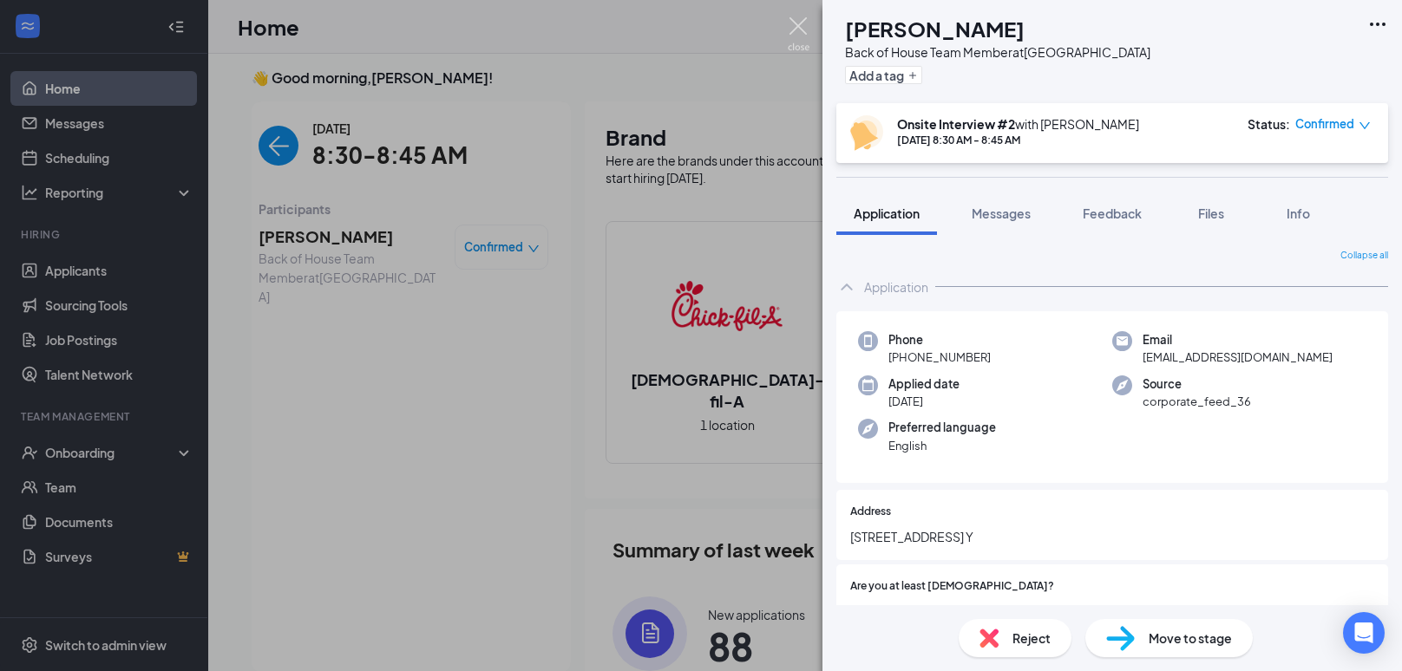
click at [806, 42] on img at bounding box center [799, 34] width 22 height 34
